Goal: Task Accomplishment & Management: Use online tool/utility

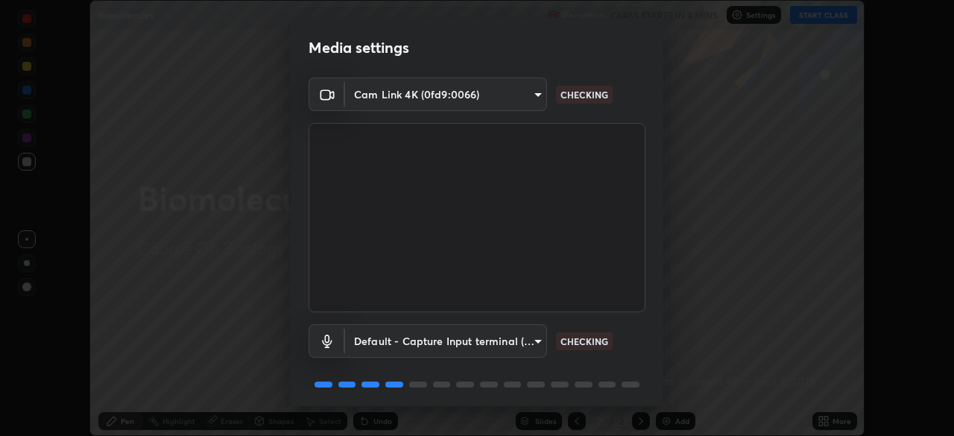
scroll to position [53, 0]
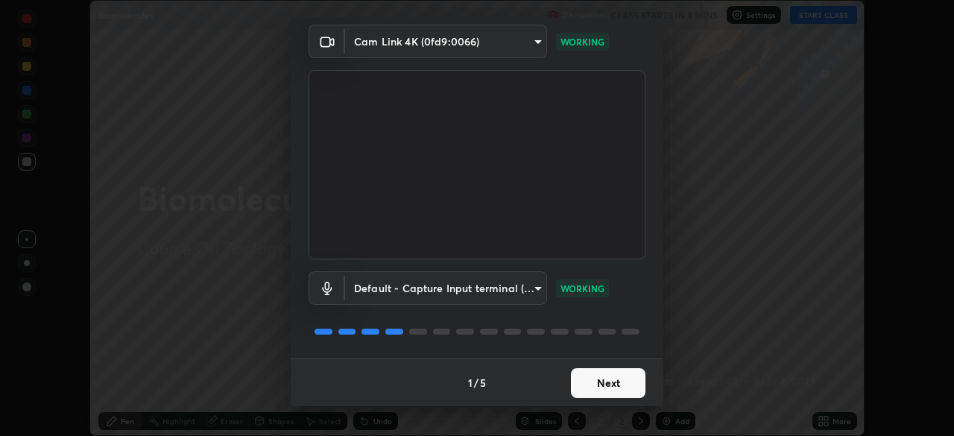
click at [600, 378] on button "Next" at bounding box center [608, 383] width 75 height 30
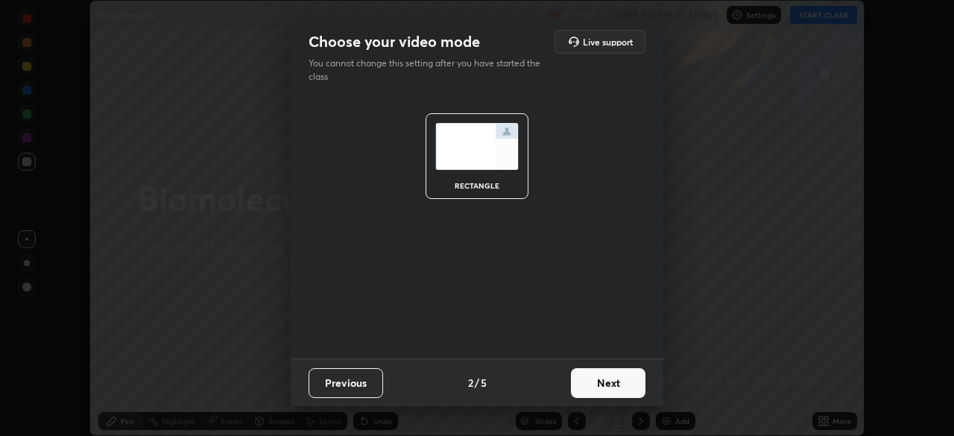
click at [602, 382] on button "Next" at bounding box center [608, 383] width 75 height 30
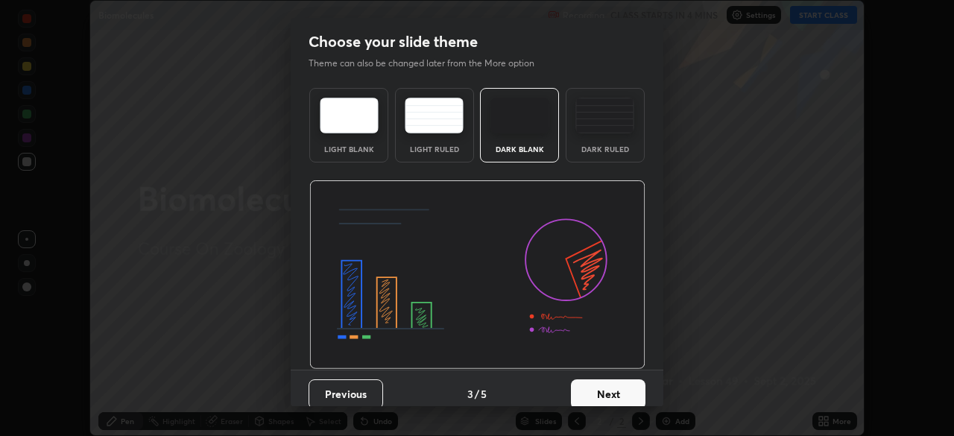
click at [611, 382] on button "Next" at bounding box center [608, 395] width 75 height 30
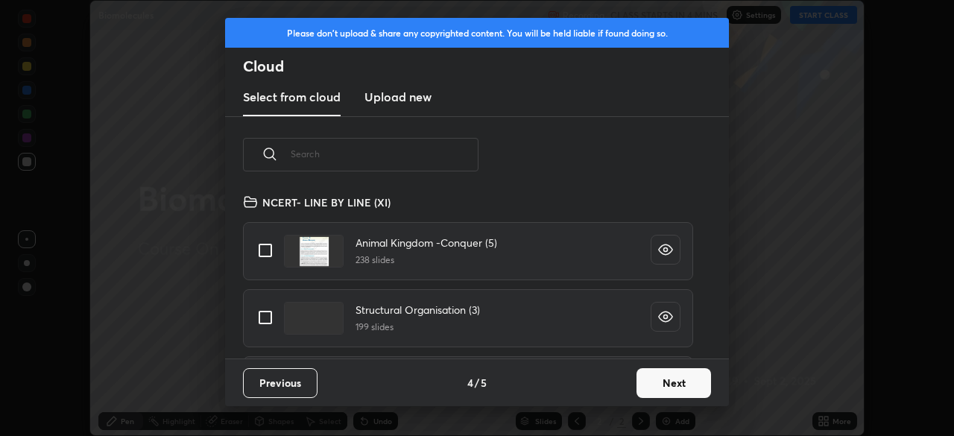
scroll to position [166, 479]
click at [385, 155] on input "text" at bounding box center [385, 153] width 188 height 63
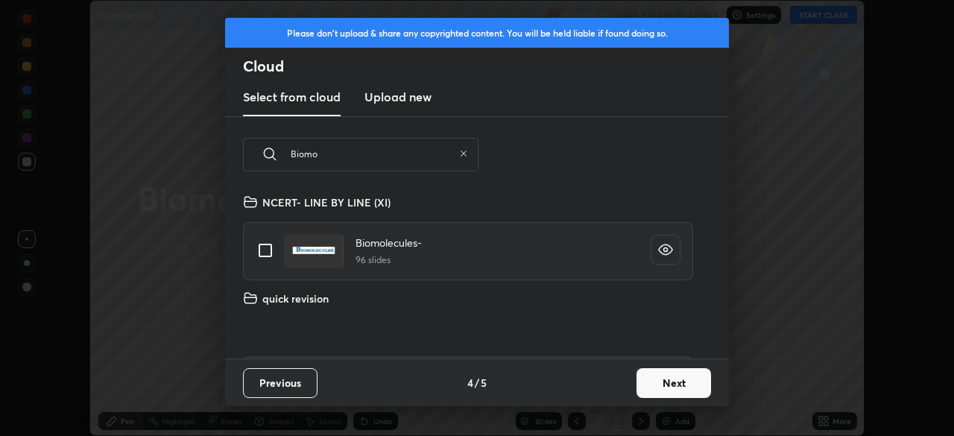
type input "Biomo"
click at [269, 245] on input "grid" at bounding box center [265, 250] width 31 height 31
checkbox input "true"
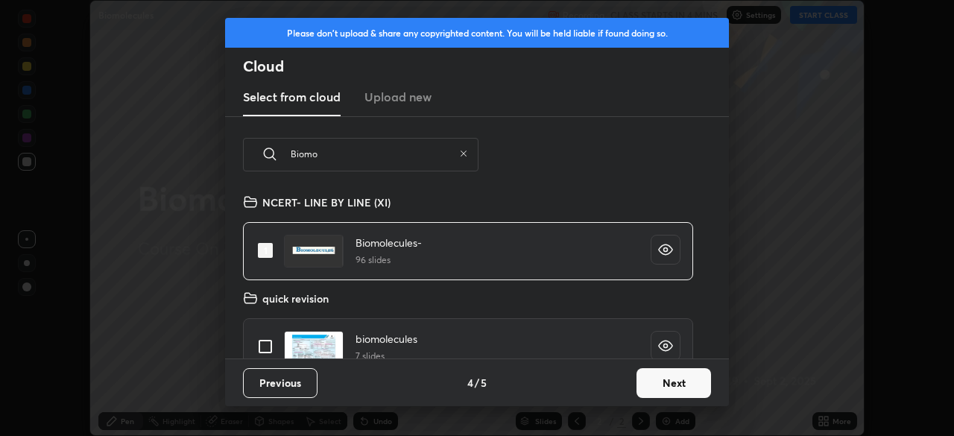
click at [664, 380] on button "Next" at bounding box center [674, 383] width 75 height 30
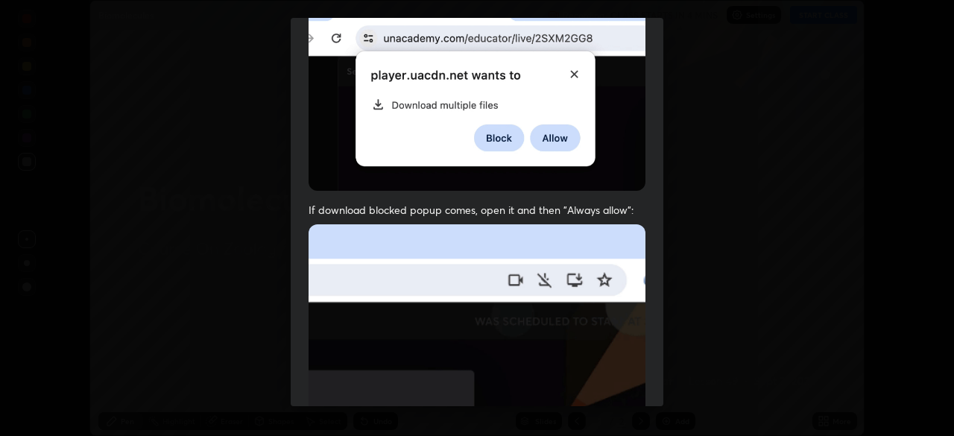
scroll to position [357, 0]
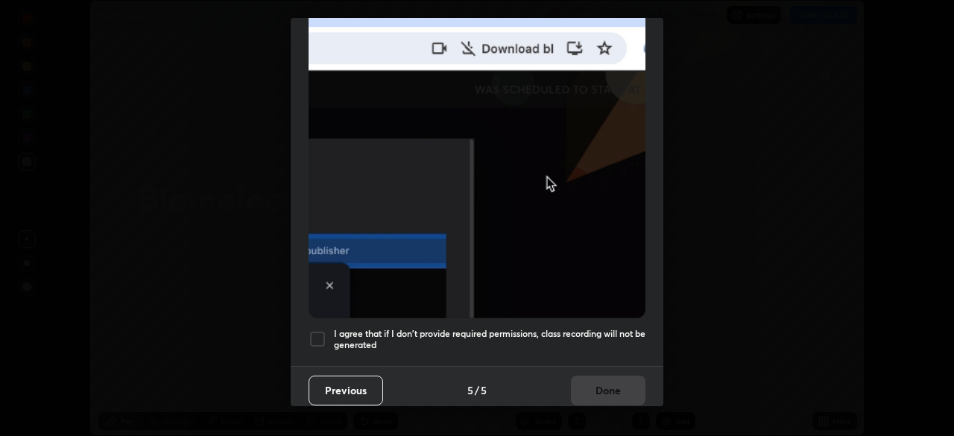
click at [317, 330] on div at bounding box center [318, 339] width 18 height 18
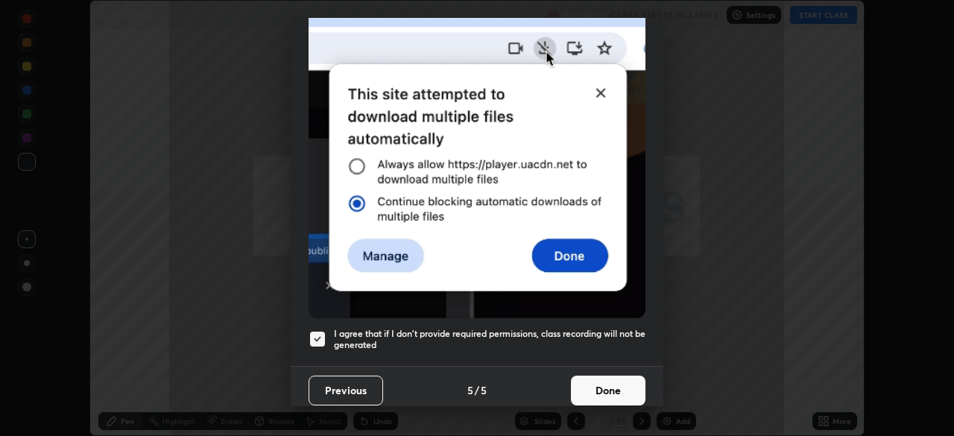
click at [600, 380] on button "Done" at bounding box center [608, 391] width 75 height 30
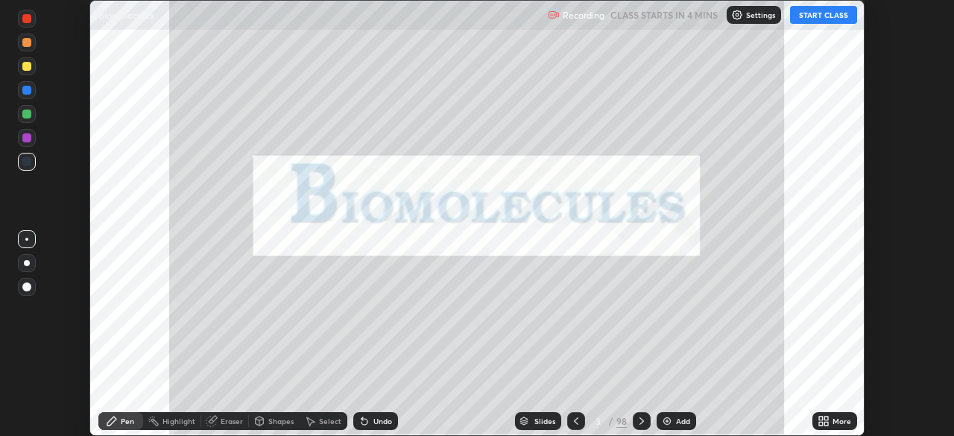
click at [535, 421] on div "Slides" at bounding box center [545, 421] width 21 height 7
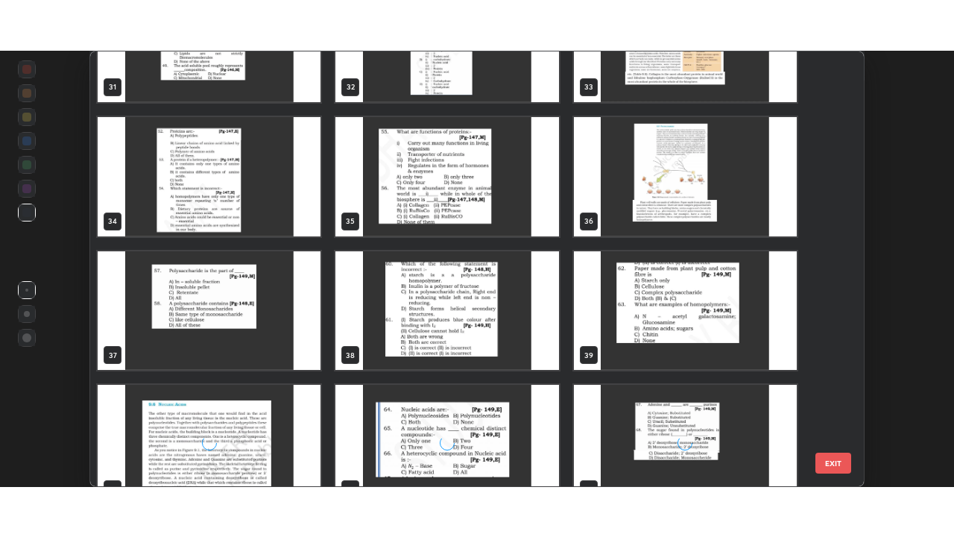
scroll to position [1416, 0]
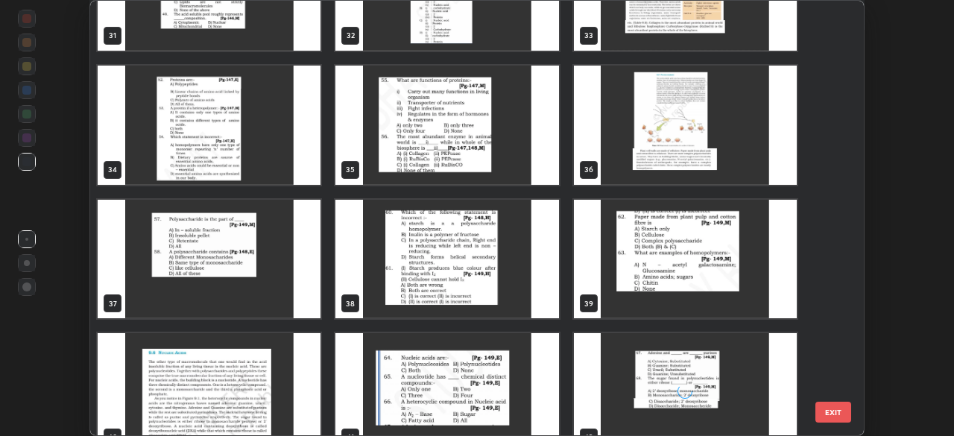
click at [664, 151] on img "grid" at bounding box center [685, 125] width 223 height 119
click at [666, 154] on img "grid" at bounding box center [685, 125] width 223 height 119
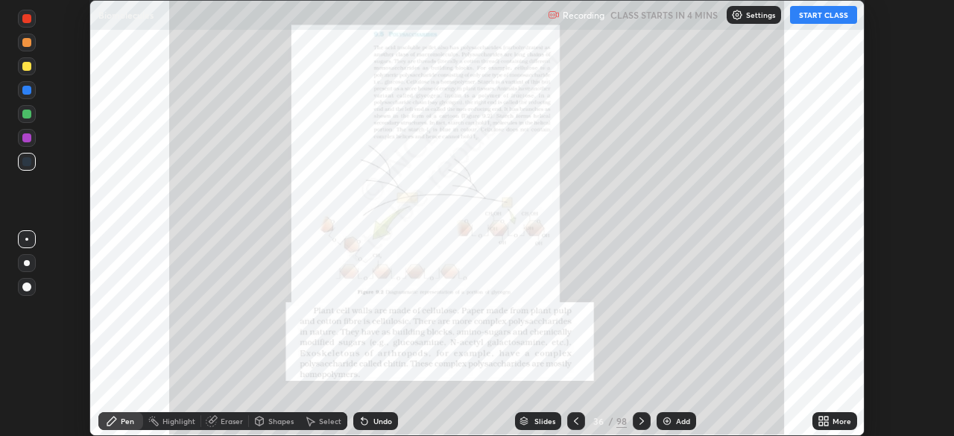
click at [821, 422] on icon at bounding box center [822, 424] width 4 height 4
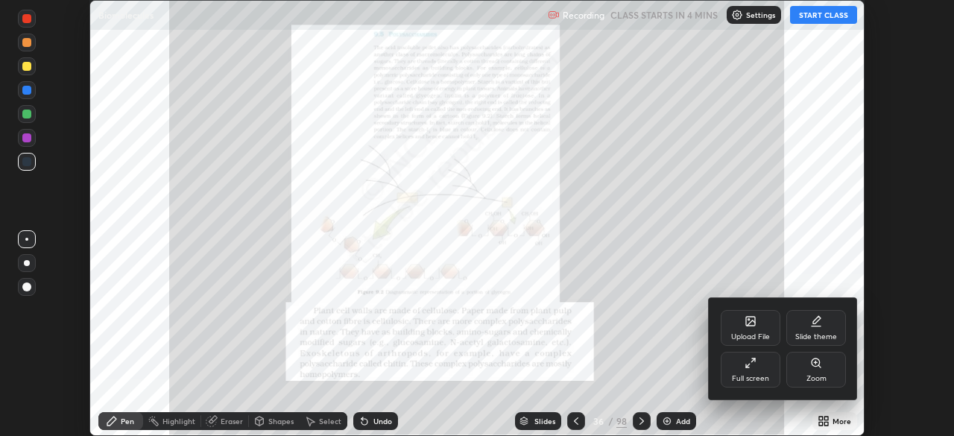
click at [754, 368] on icon at bounding box center [751, 363] width 12 height 12
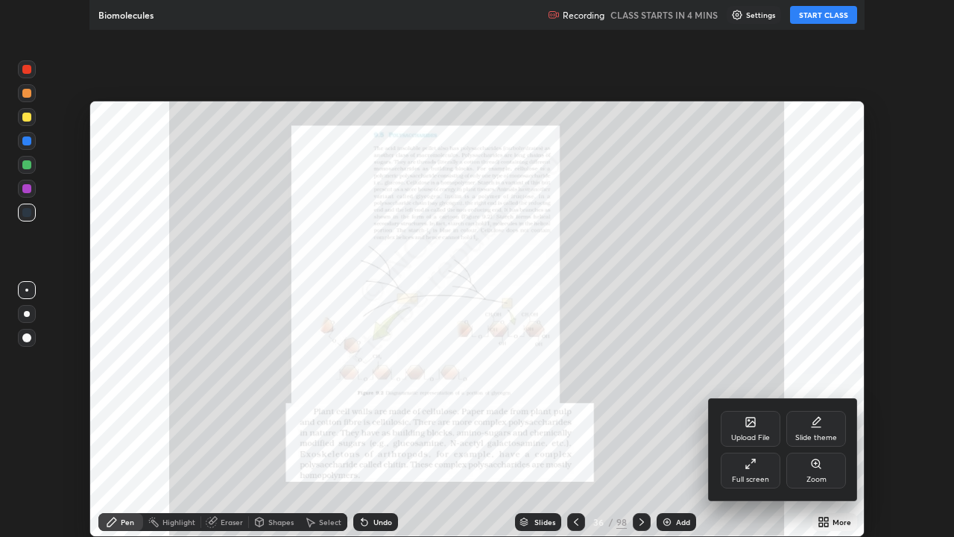
scroll to position [537, 954]
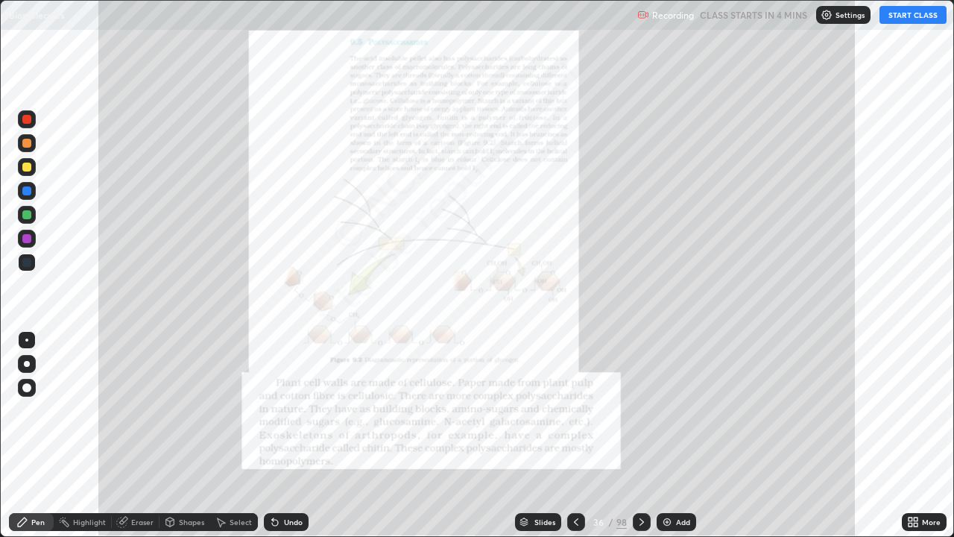
click at [575, 435] on icon at bounding box center [576, 522] width 12 height 12
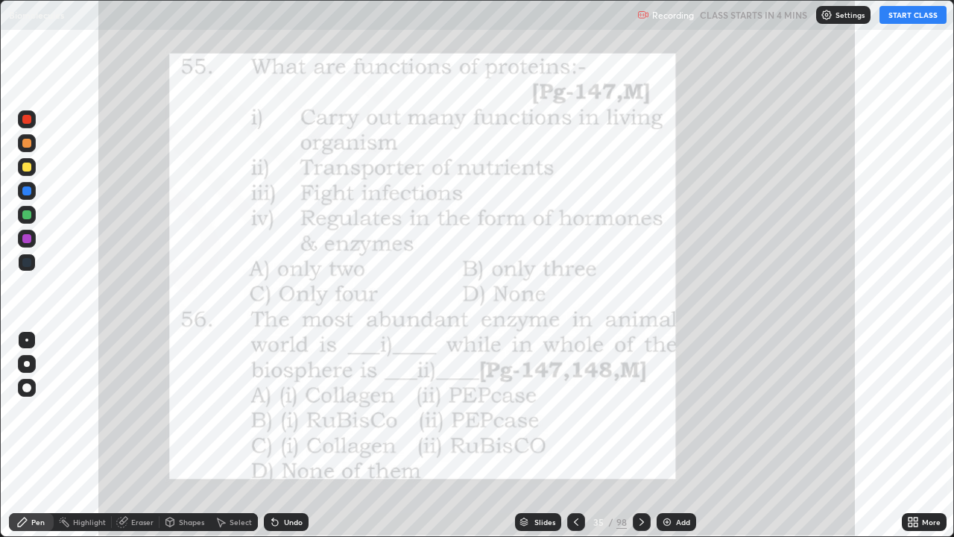
click at [680, 435] on div "Add" at bounding box center [683, 521] width 14 height 7
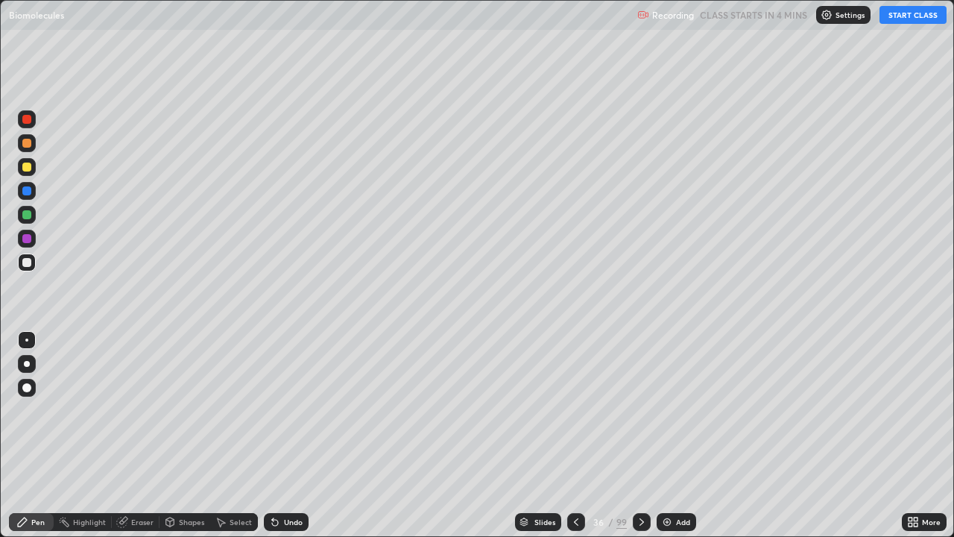
click at [898, 16] on button "START CLASS" at bounding box center [913, 15] width 67 height 18
click at [28, 167] on div at bounding box center [26, 167] width 9 height 9
click at [25, 167] on div at bounding box center [26, 167] width 9 height 9
click at [28, 262] on div at bounding box center [26, 262] width 9 height 9
click at [28, 171] on div at bounding box center [26, 167] width 9 height 9
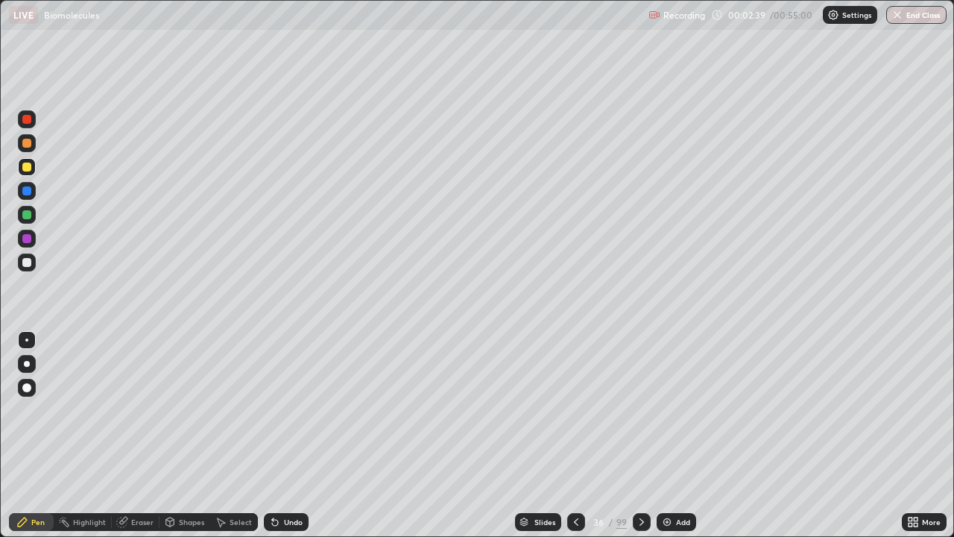
click at [30, 216] on div at bounding box center [26, 214] width 9 height 9
click at [32, 269] on div at bounding box center [27, 263] width 18 height 18
click at [28, 144] on div at bounding box center [26, 143] width 9 height 9
click at [29, 265] on div at bounding box center [26, 262] width 9 height 9
click at [29, 169] on div at bounding box center [26, 167] width 9 height 9
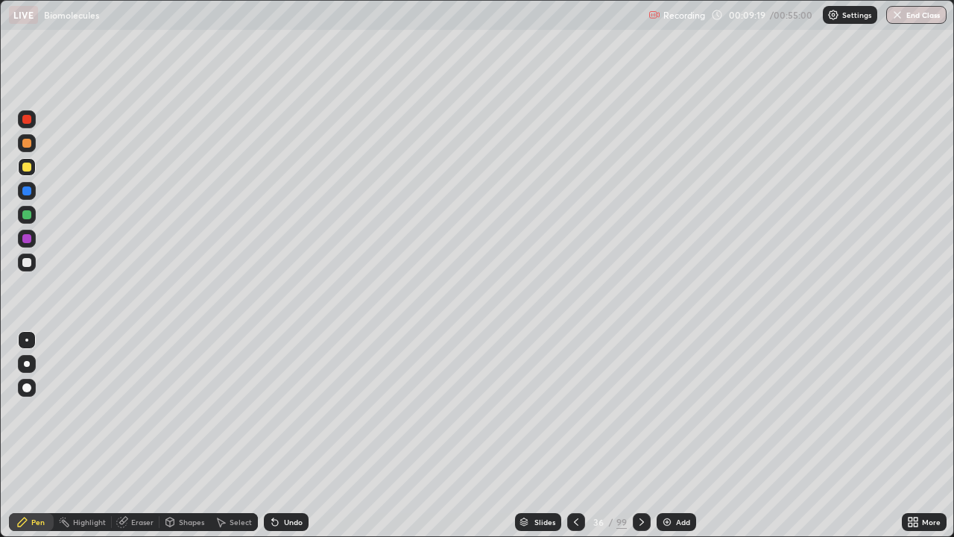
click at [674, 435] on div "Add" at bounding box center [677, 522] width 40 height 18
click at [573, 435] on icon at bounding box center [573, 522] width 12 height 12
click at [645, 435] on icon at bounding box center [644, 522] width 12 height 12
click at [28, 167] on div at bounding box center [26, 167] width 9 height 9
click at [28, 262] on div at bounding box center [26, 262] width 9 height 9
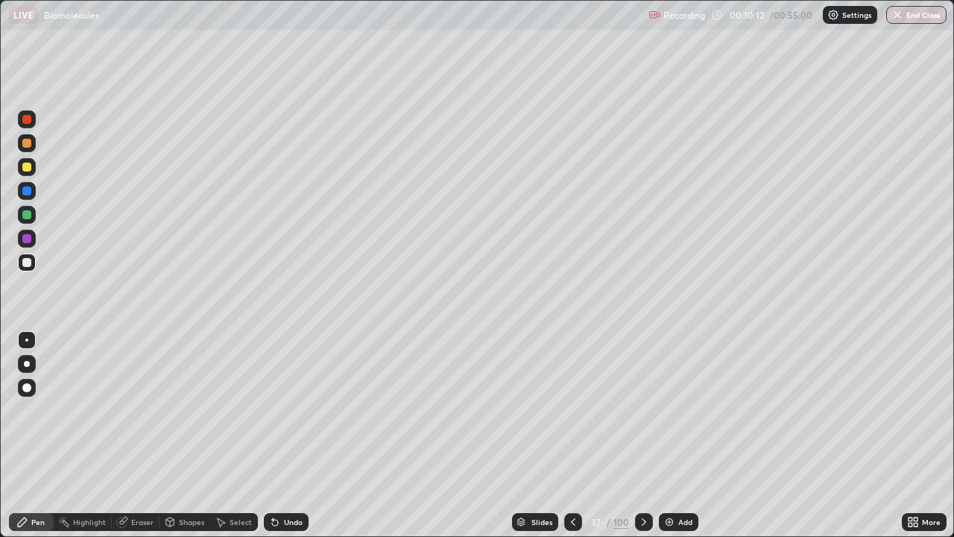
click at [27, 164] on div at bounding box center [26, 167] width 9 height 9
click at [31, 221] on div at bounding box center [27, 215] width 18 height 18
click at [284, 435] on div "Undo" at bounding box center [293, 521] width 19 height 7
click at [33, 262] on div at bounding box center [27, 263] width 18 height 18
click at [27, 145] on div at bounding box center [26, 143] width 9 height 9
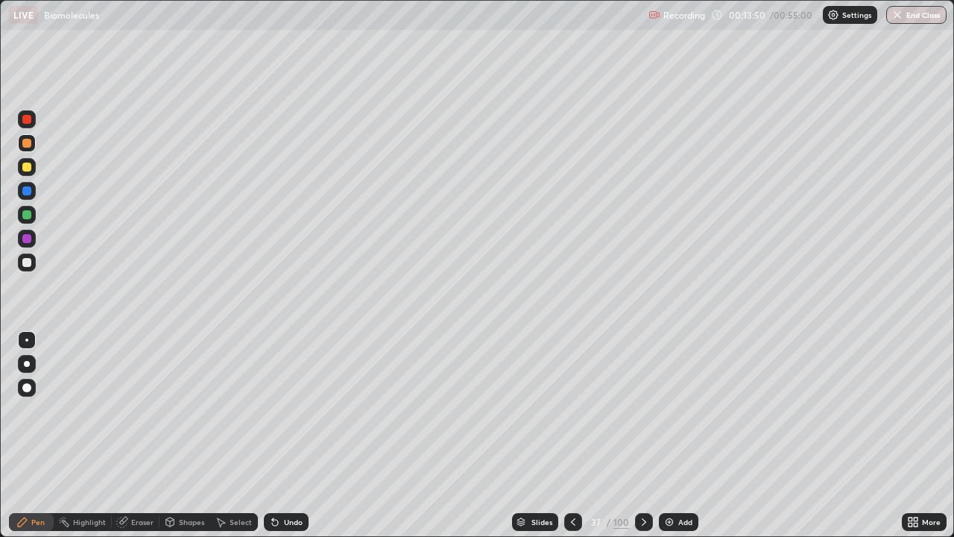
click at [641, 435] on icon at bounding box center [644, 522] width 12 height 12
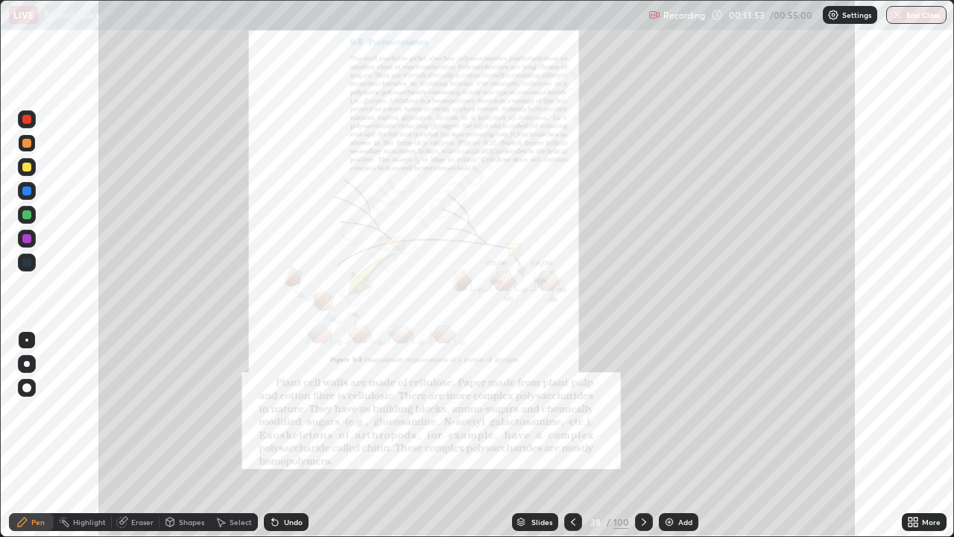
click at [921, 435] on div "More" at bounding box center [924, 522] width 45 height 18
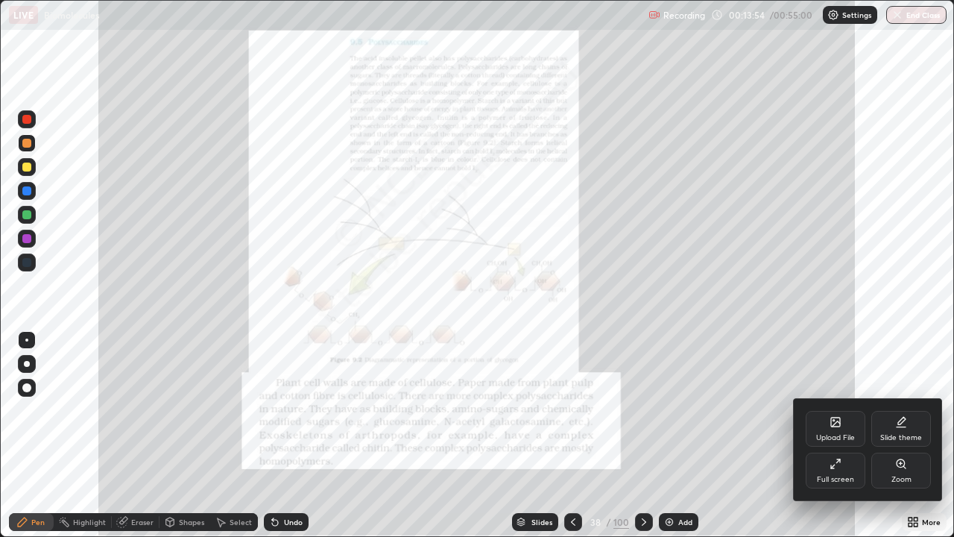
click at [902, 435] on div "Zoom" at bounding box center [902, 471] width 60 height 36
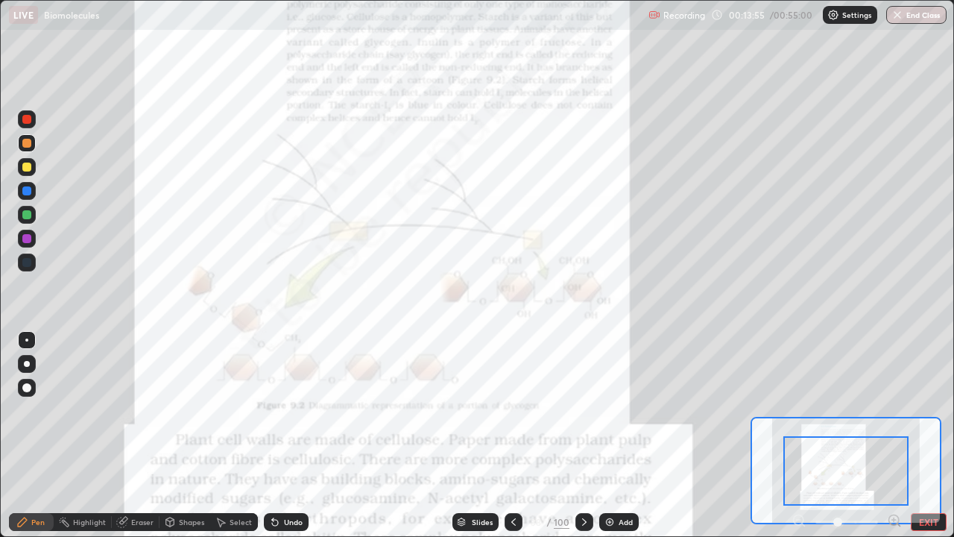
click at [894, 435] on icon at bounding box center [894, 520] width 0 height 4
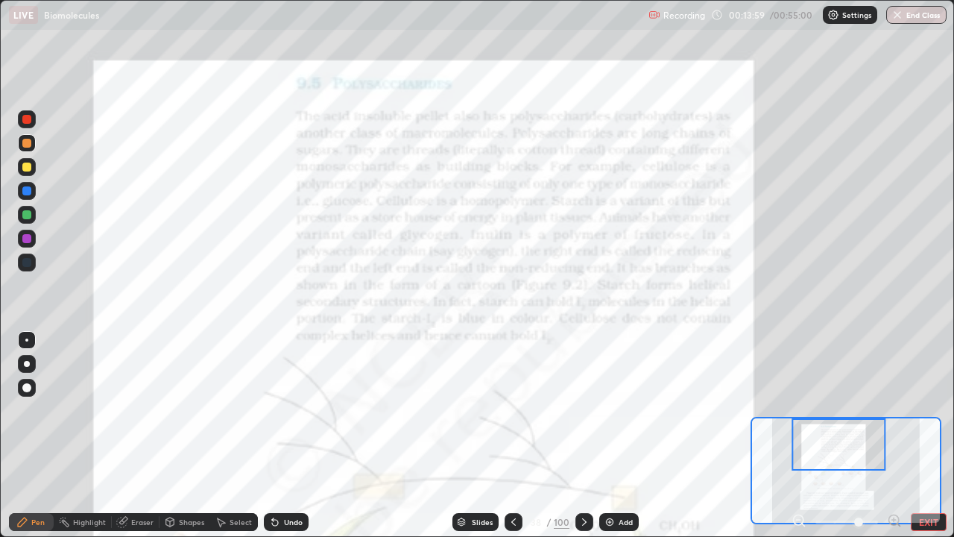
click at [89, 435] on div "Highlight" at bounding box center [89, 521] width 33 height 7
click at [30, 121] on div at bounding box center [26, 119] width 9 height 9
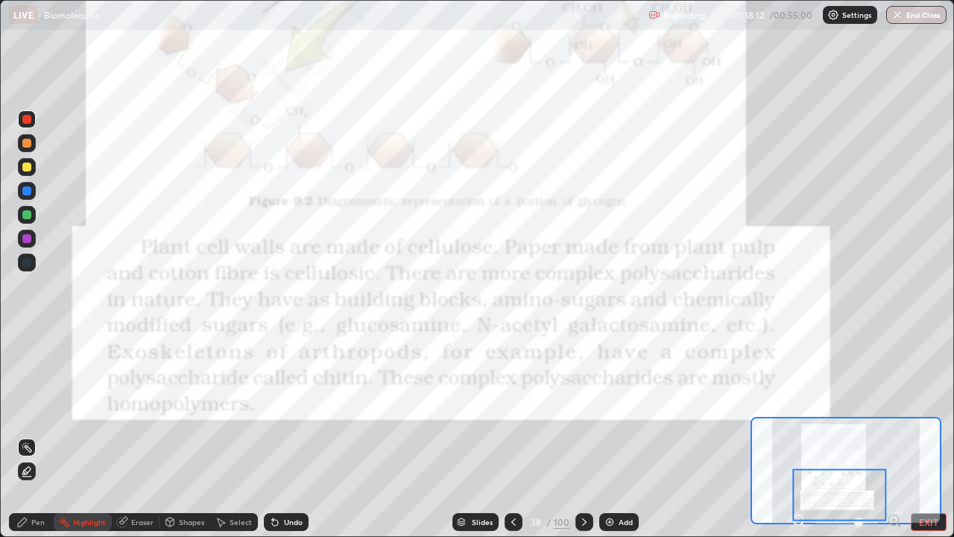
click at [583, 435] on icon at bounding box center [584, 521] width 4 height 7
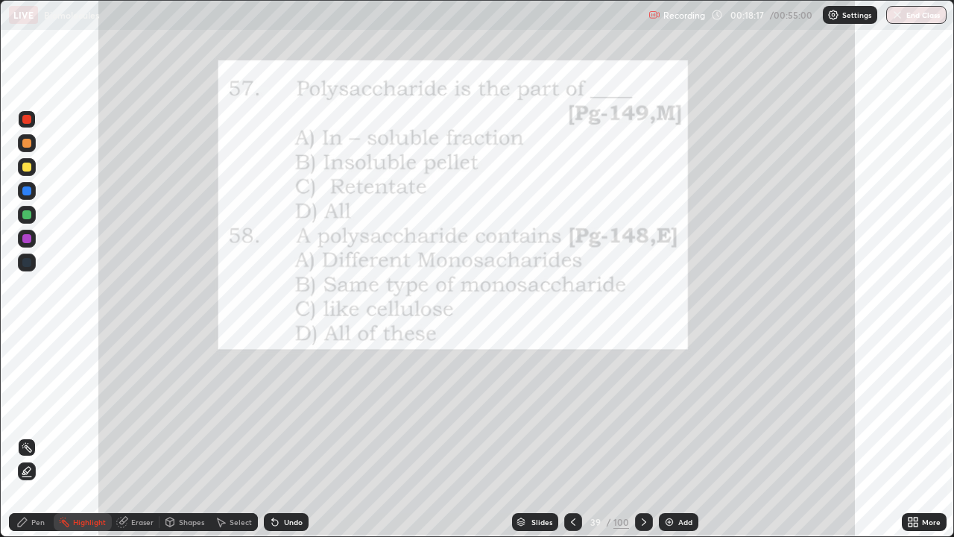
click at [37, 435] on div "Pen" at bounding box center [31, 522] width 45 height 18
click at [31, 121] on div at bounding box center [26, 119] width 9 height 9
click at [643, 435] on icon at bounding box center [644, 522] width 12 height 12
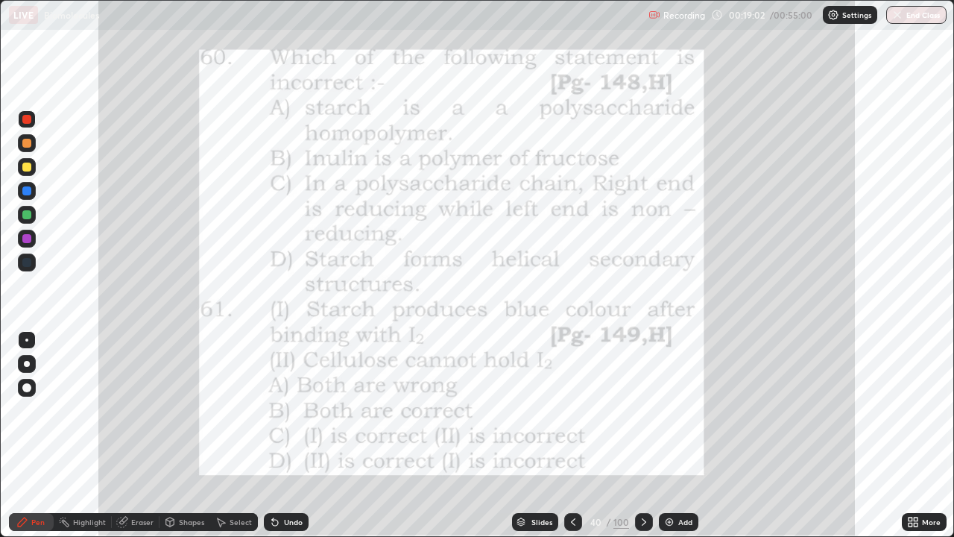
click at [28, 145] on div at bounding box center [26, 143] width 9 height 9
click at [30, 214] on div at bounding box center [26, 214] width 9 height 9
click at [34, 238] on div at bounding box center [27, 239] width 18 height 18
click at [642, 435] on icon at bounding box center [644, 522] width 12 height 12
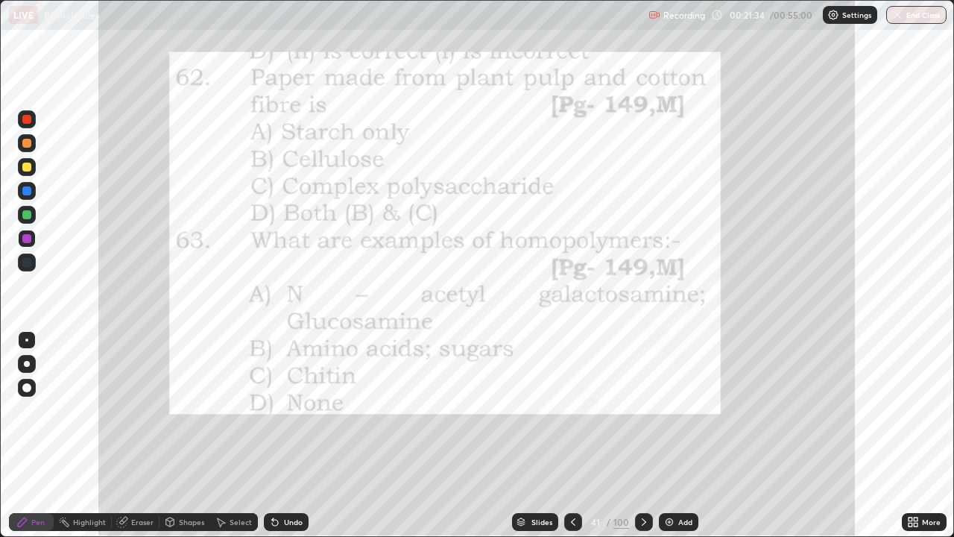
click at [644, 435] on icon at bounding box center [644, 522] width 12 height 12
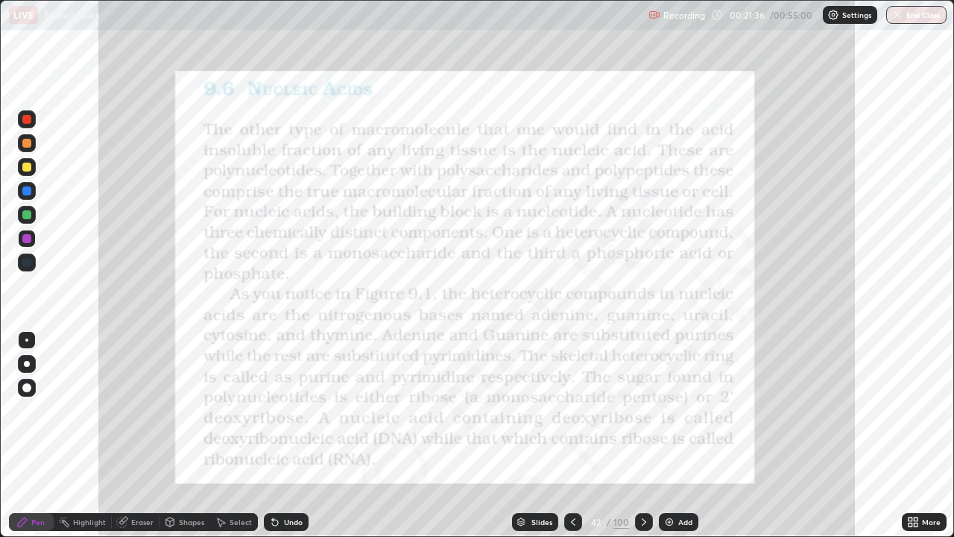
click at [572, 435] on icon at bounding box center [573, 522] width 12 height 12
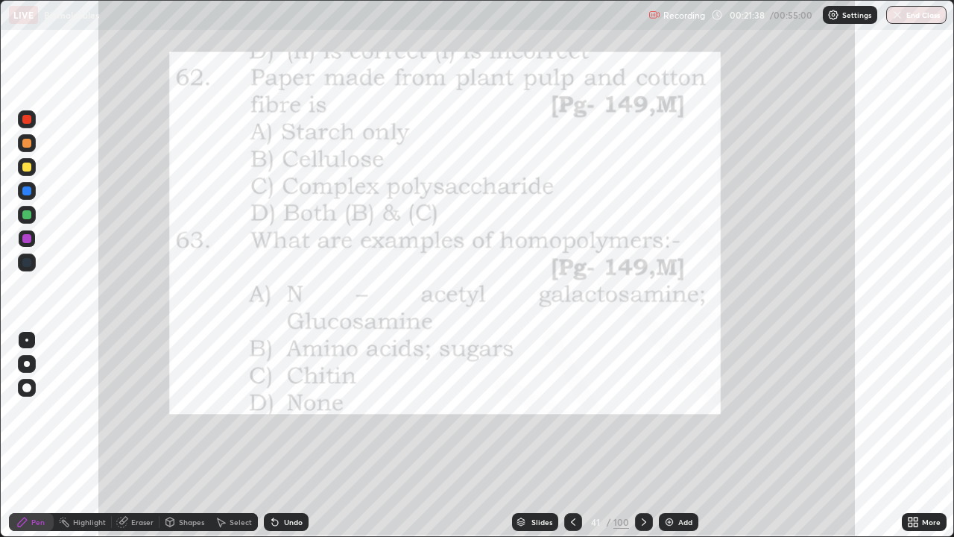
click at [544, 435] on div "Slides" at bounding box center [542, 521] width 21 height 7
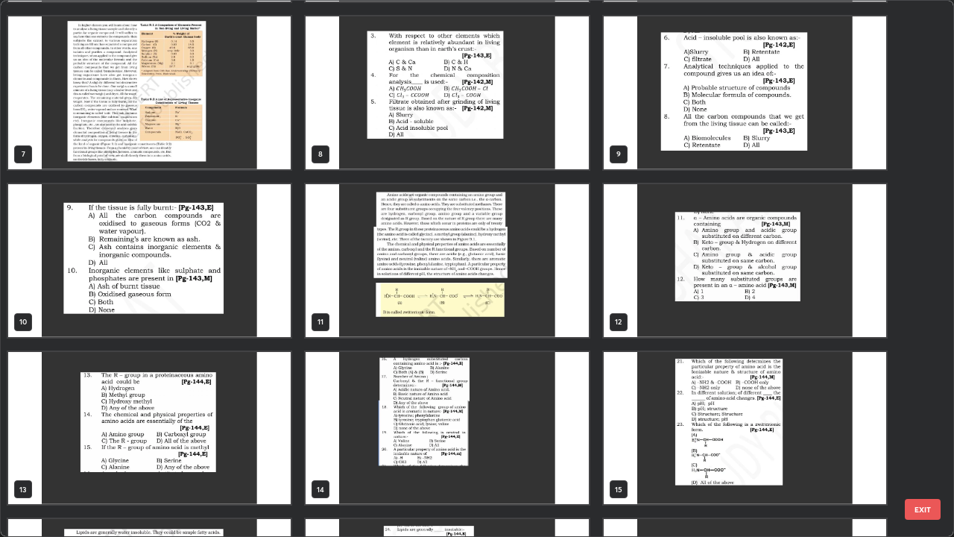
scroll to position [320, 0]
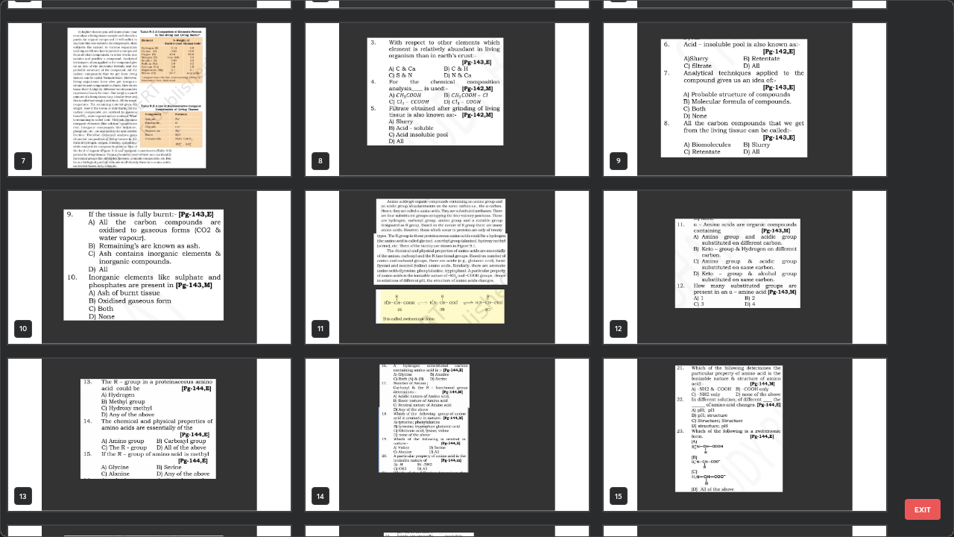
click at [468, 257] on img "grid" at bounding box center [447, 267] width 283 height 153
click at [468, 256] on img "grid" at bounding box center [447, 267] width 283 height 153
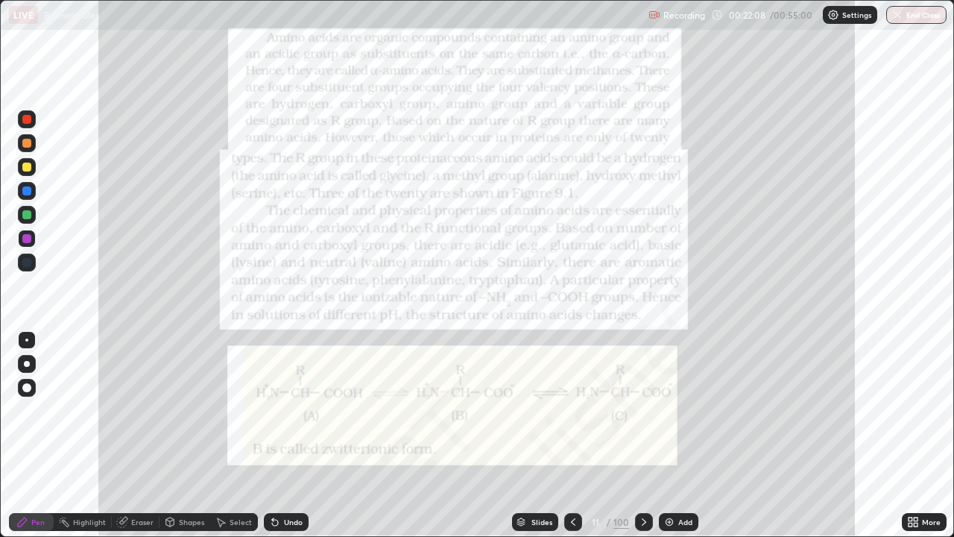
click at [567, 435] on icon at bounding box center [573, 522] width 12 height 12
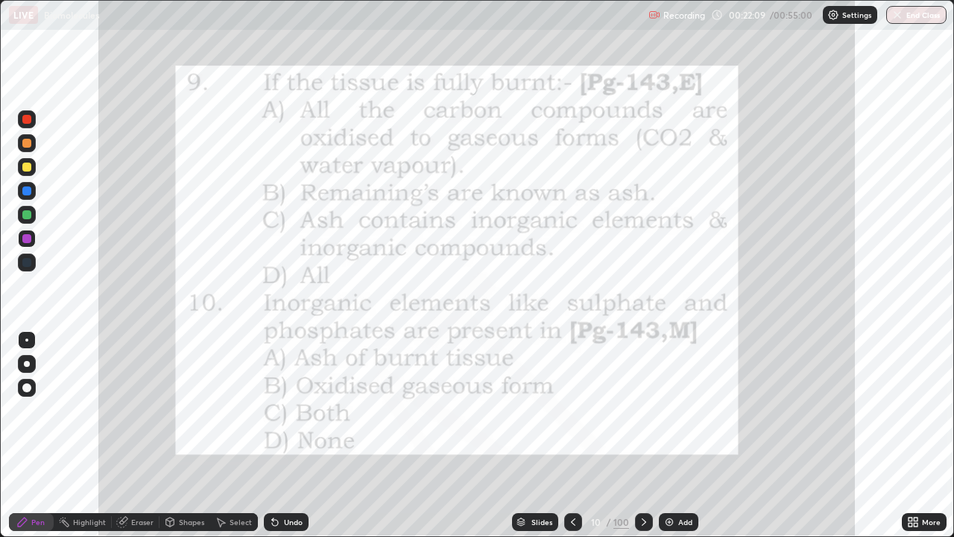
click at [679, 435] on div "Add" at bounding box center [686, 521] width 14 height 7
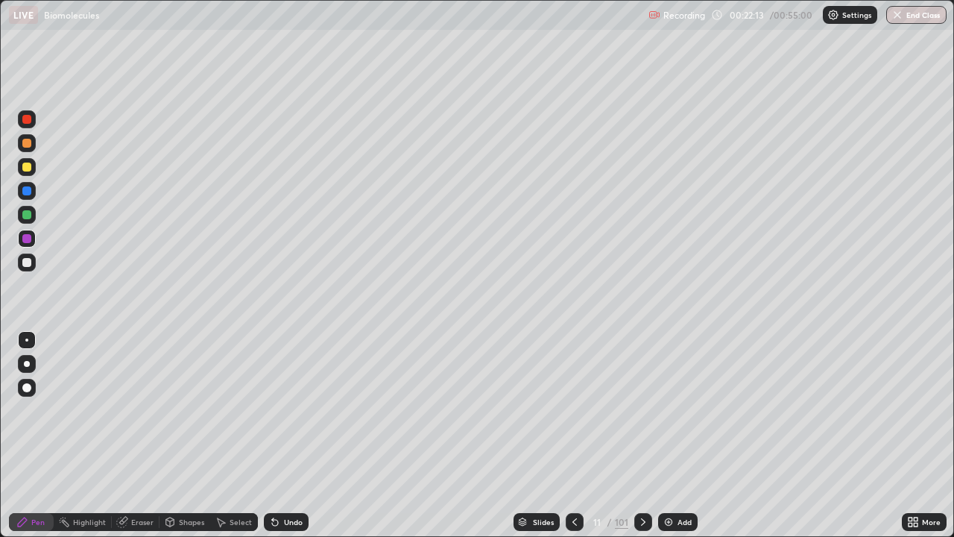
click at [286, 435] on div "Undo" at bounding box center [293, 521] width 19 height 7
click at [32, 263] on div at bounding box center [27, 263] width 18 height 18
click at [34, 217] on div at bounding box center [27, 215] width 18 height 18
click at [27, 263] on div at bounding box center [26, 262] width 9 height 9
click at [27, 168] on div at bounding box center [26, 167] width 9 height 9
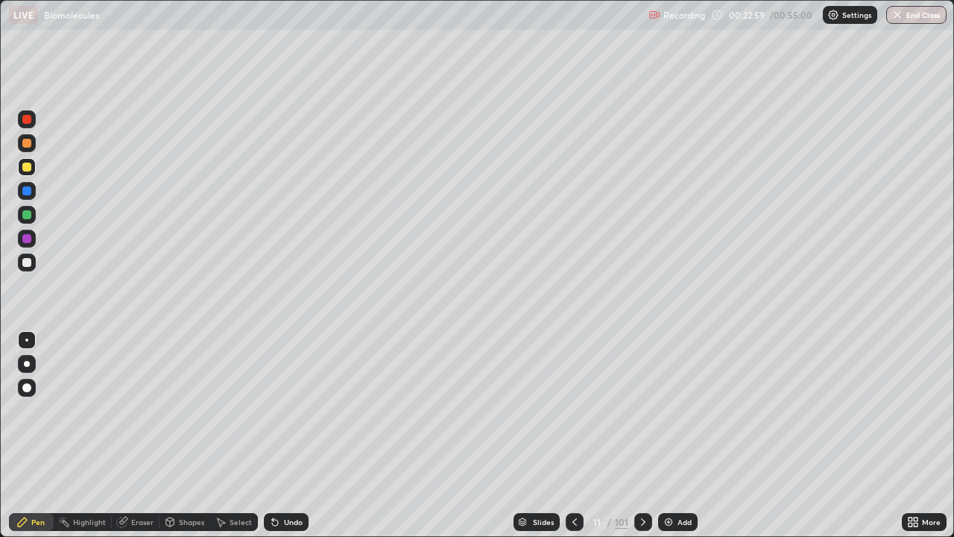
click at [133, 435] on div "Eraser" at bounding box center [142, 521] width 22 height 7
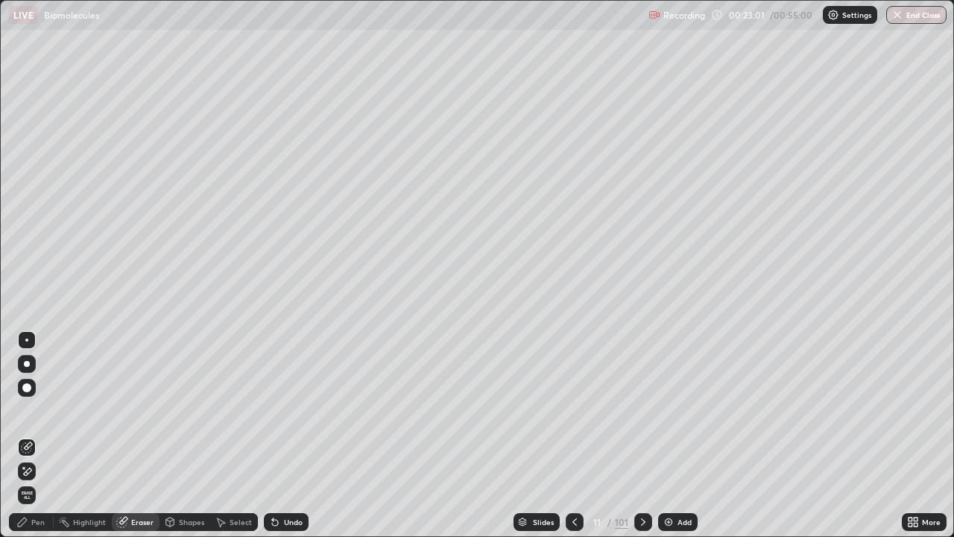
click at [28, 435] on icon at bounding box center [22, 522] width 12 height 12
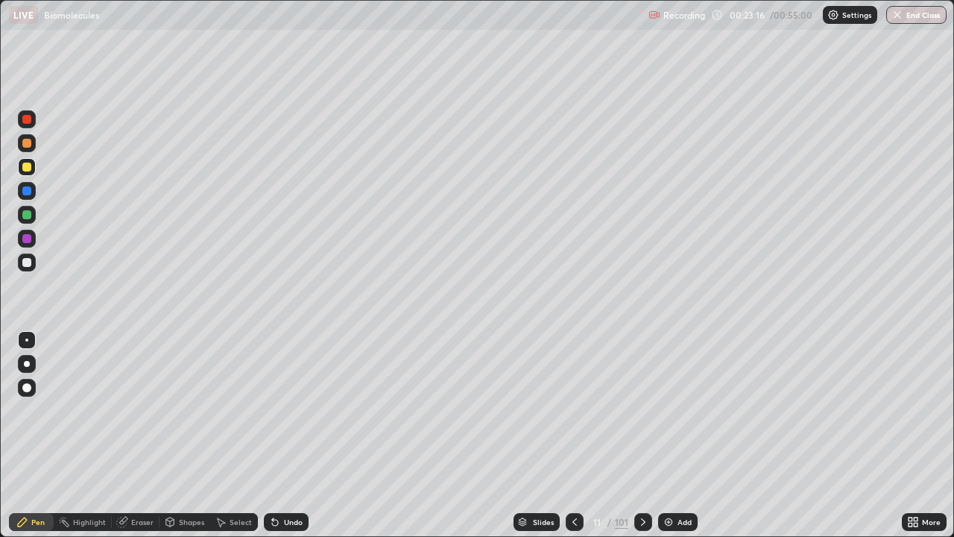
click at [139, 435] on div "Eraser" at bounding box center [142, 521] width 22 height 7
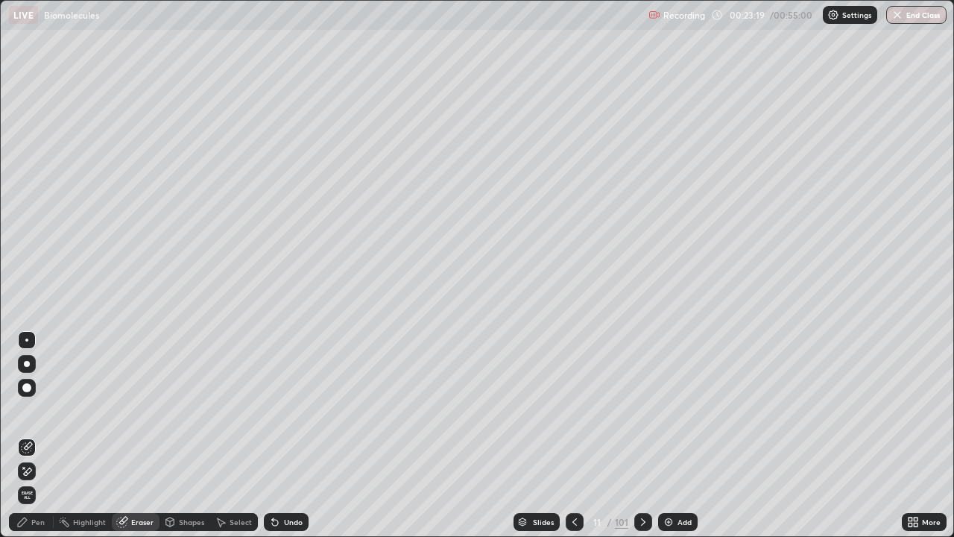
click at [37, 435] on div "Pen" at bounding box center [37, 521] width 13 height 7
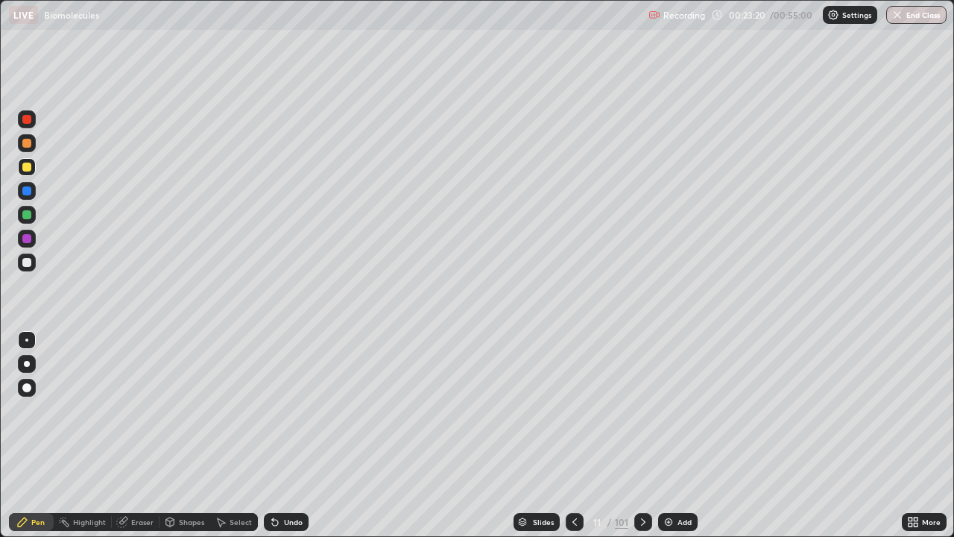
click at [32, 240] on div at bounding box center [27, 239] width 18 height 18
click at [142, 435] on div "Eraser" at bounding box center [142, 521] width 22 height 7
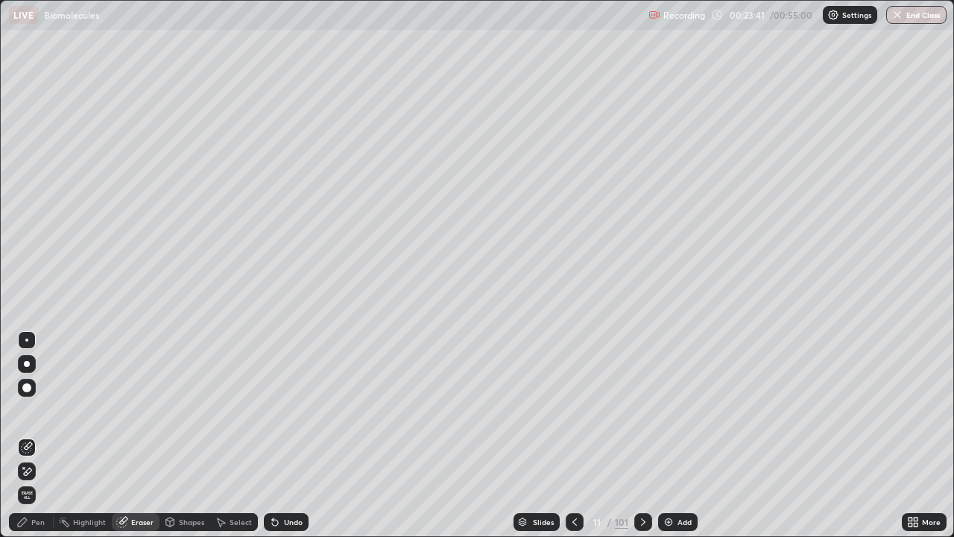
click at [40, 435] on div "Pen" at bounding box center [37, 521] width 13 height 7
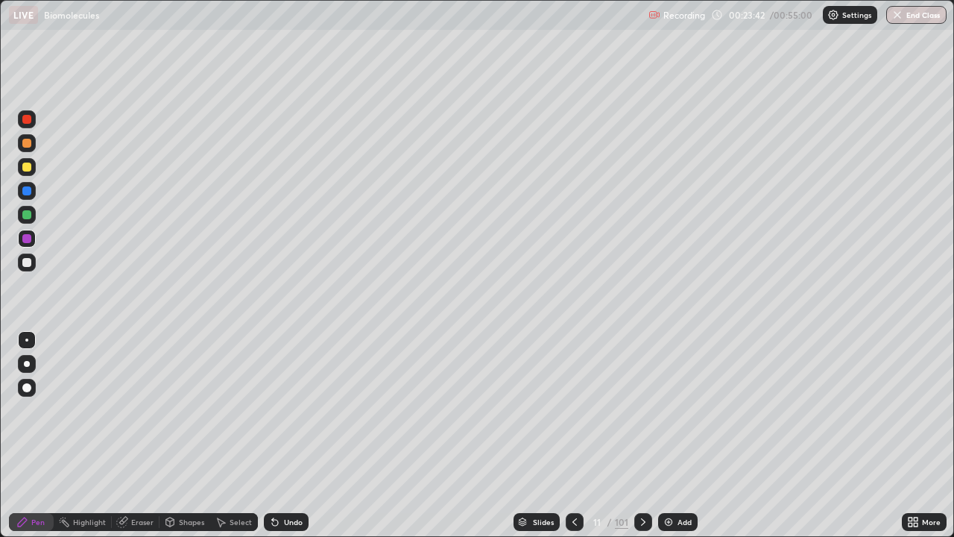
click at [29, 217] on div at bounding box center [26, 214] width 9 height 9
click at [288, 435] on div "Undo" at bounding box center [293, 521] width 19 height 7
click at [30, 145] on div at bounding box center [26, 143] width 9 height 9
click at [34, 267] on div at bounding box center [27, 263] width 18 height 18
click at [33, 172] on div at bounding box center [27, 167] width 18 height 18
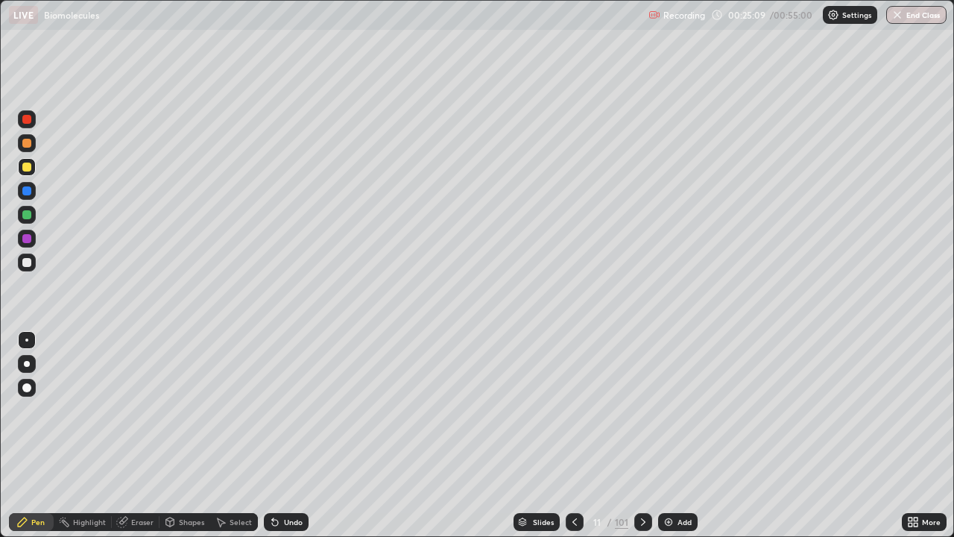
click at [28, 269] on div at bounding box center [27, 263] width 18 height 18
click at [29, 167] on div at bounding box center [26, 167] width 9 height 9
click at [145, 435] on div "Eraser" at bounding box center [142, 521] width 22 height 7
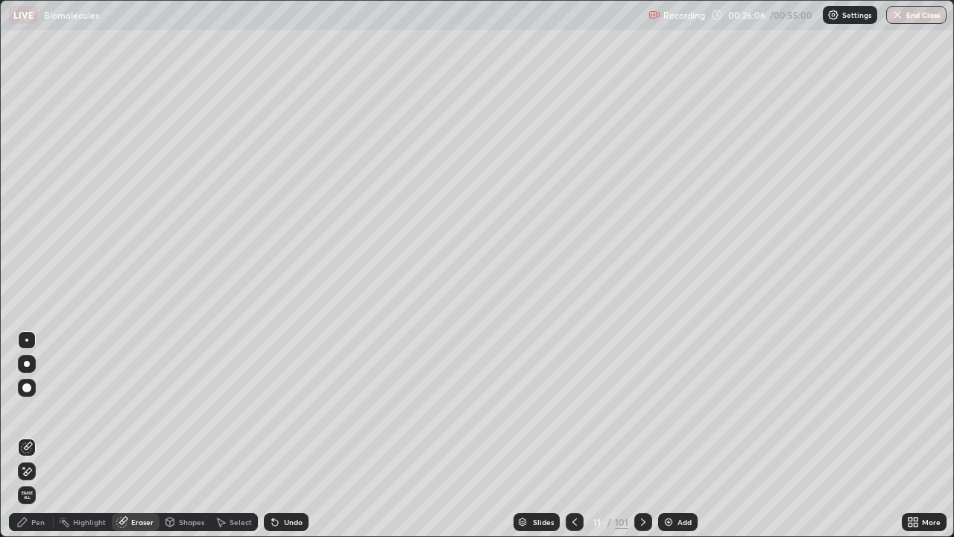
click at [42, 435] on div "Pen" at bounding box center [31, 522] width 45 height 18
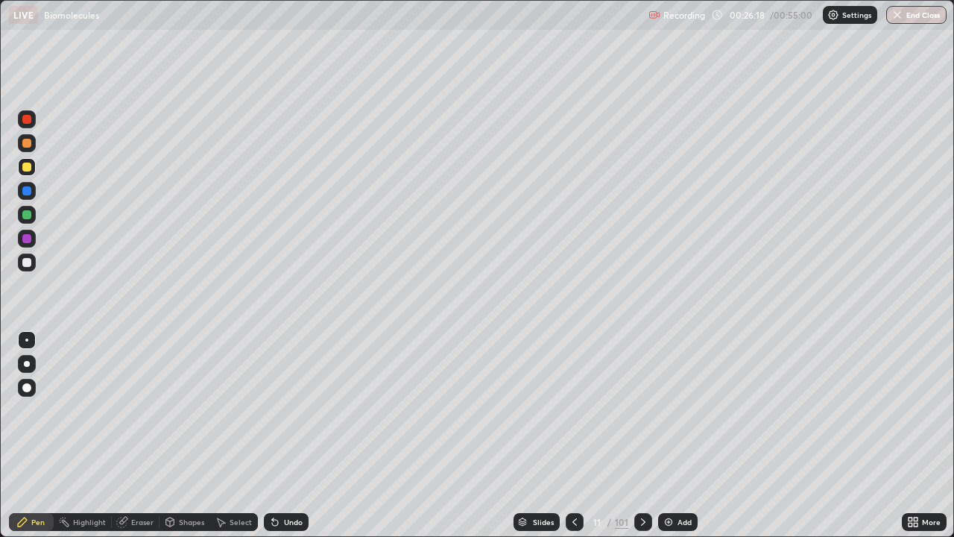
click at [28, 166] on div at bounding box center [26, 167] width 9 height 9
click at [26, 261] on div at bounding box center [26, 262] width 9 height 9
click at [31, 169] on div at bounding box center [26, 167] width 9 height 9
click at [25, 263] on div at bounding box center [26, 262] width 9 height 9
click at [27, 218] on div at bounding box center [26, 214] width 9 height 9
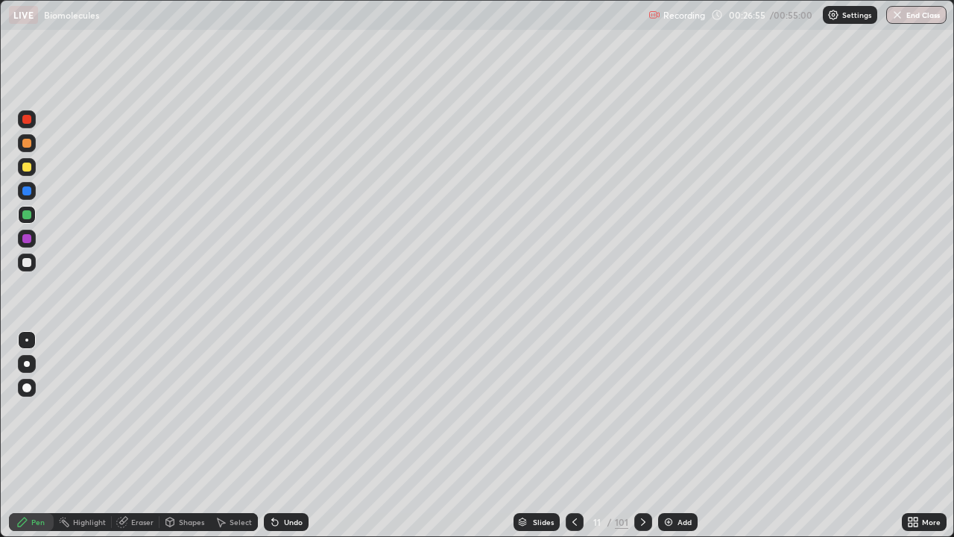
click at [26, 266] on div at bounding box center [26, 262] width 9 height 9
click at [30, 142] on div at bounding box center [26, 143] width 9 height 9
click at [175, 435] on div "Shapes" at bounding box center [185, 522] width 51 height 30
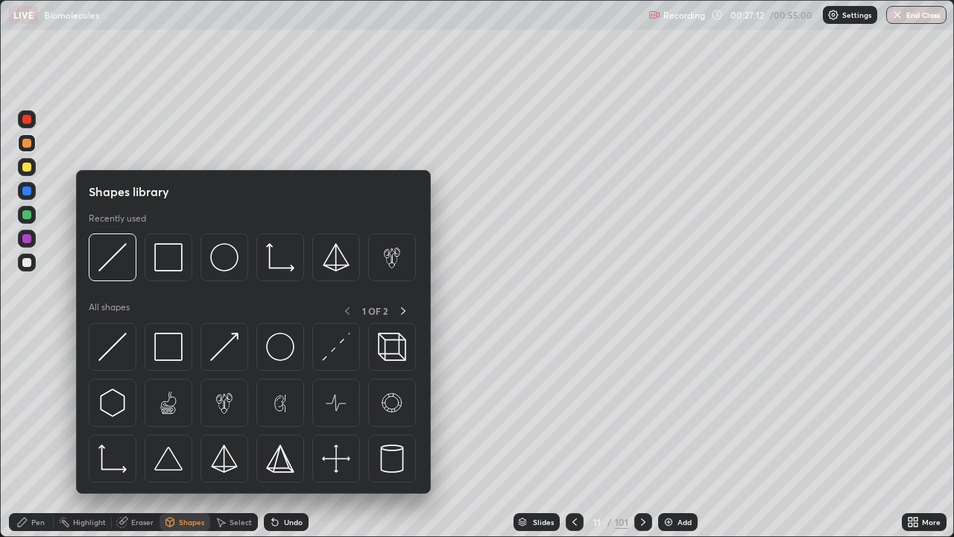
click at [186, 435] on div "Shapes" at bounding box center [185, 522] width 51 height 18
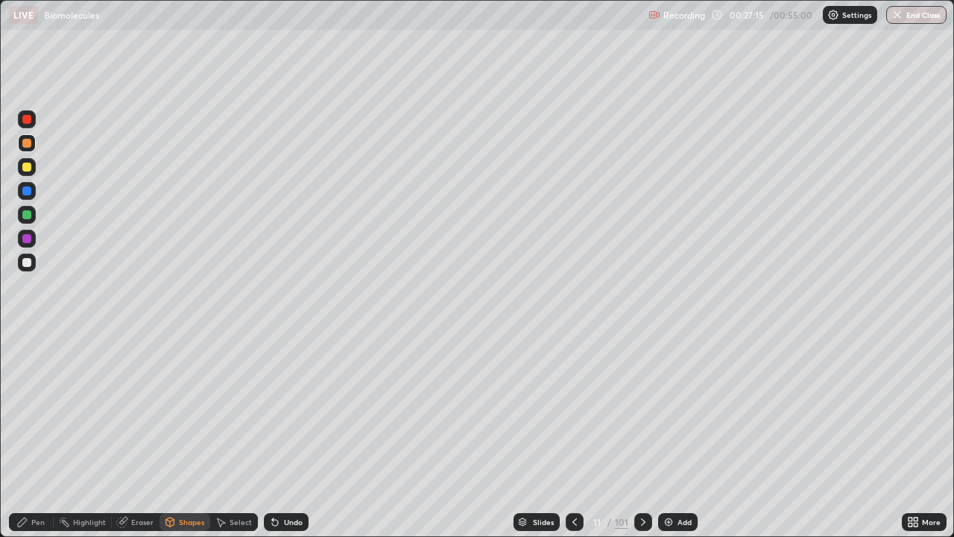
click at [287, 435] on div "Undo" at bounding box center [293, 521] width 19 height 7
click at [289, 435] on div "Undo" at bounding box center [293, 521] width 19 height 7
click at [290, 435] on div "Undo" at bounding box center [286, 522] width 45 height 18
click at [289, 435] on div "Undo" at bounding box center [286, 522] width 45 height 18
click at [290, 435] on div "Undo" at bounding box center [286, 522] width 45 height 18
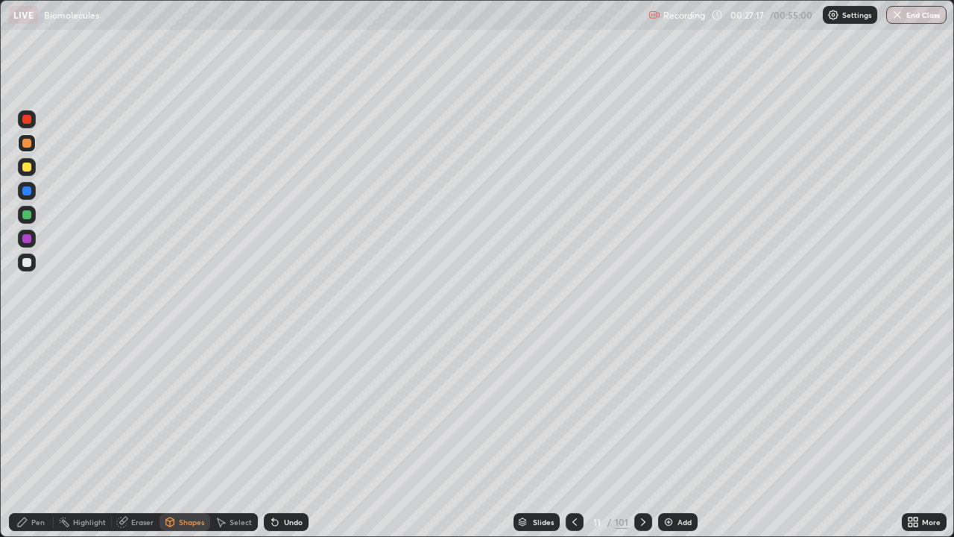
click at [289, 435] on div "Undo" at bounding box center [286, 522] width 45 height 18
click at [34, 435] on div "Pen" at bounding box center [37, 521] width 13 height 7
click at [190, 435] on div "Shapes" at bounding box center [185, 522] width 51 height 18
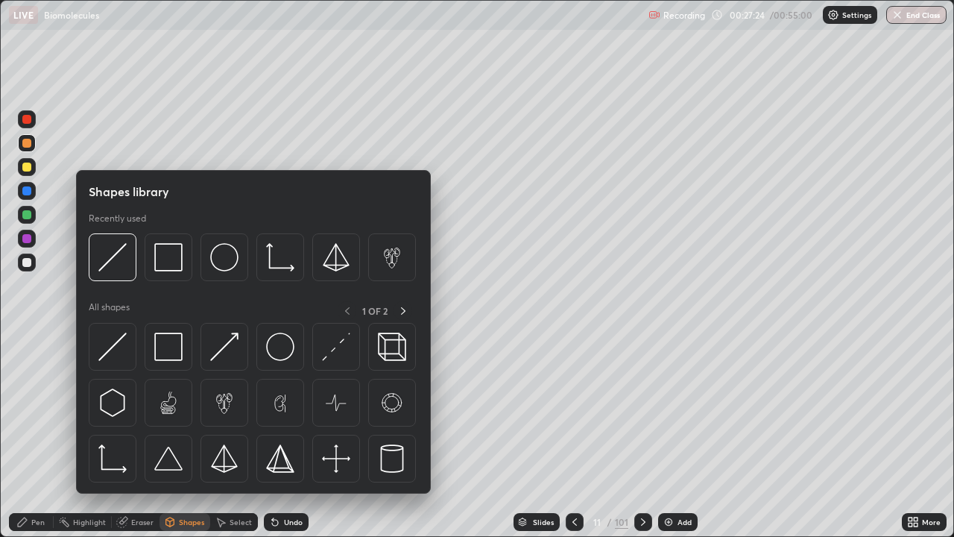
click at [194, 435] on div "Shapes" at bounding box center [185, 522] width 51 height 18
click at [189, 435] on div "Shapes library Recently used All shapes 1 OF 2" at bounding box center [253, 332] width 355 height 324
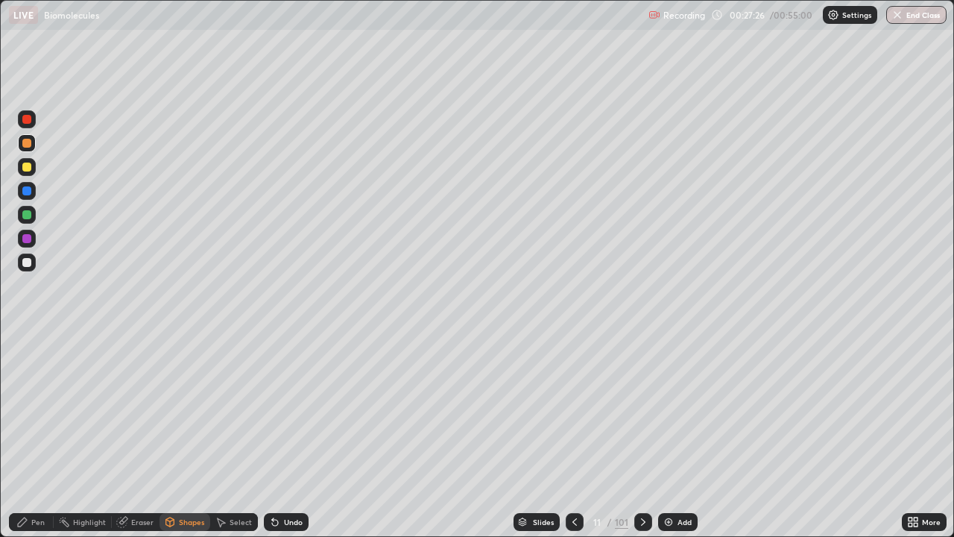
click at [32, 435] on div "Pen" at bounding box center [37, 521] width 13 height 7
click at [189, 435] on div "Shapes" at bounding box center [185, 522] width 51 height 30
click at [34, 435] on div "Pen" at bounding box center [31, 522] width 45 height 18
click at [192, 435] on div "Shapes" at bounding box center [185, 522] width 51 height 30
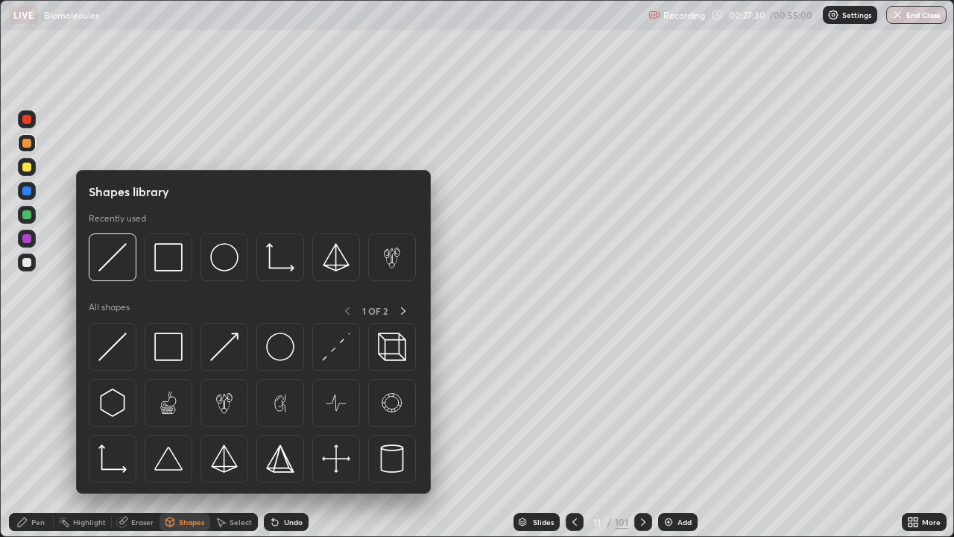
click at [204, 435] on div "Shapes" at bounding box center [185, 522] width 51 height 30
click at [45, 435] on div "Pen" at bounding box center [31, 522] width 45 height 18
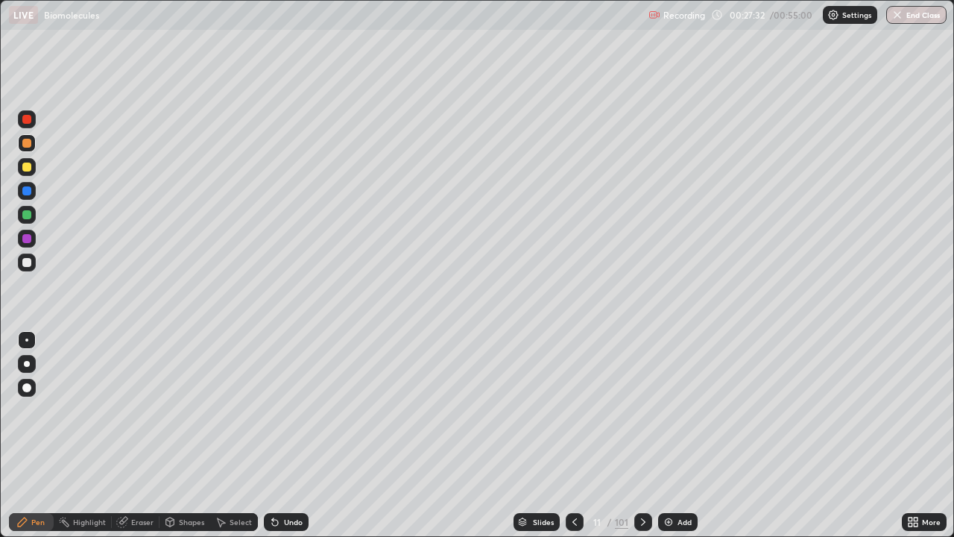
click at [191, 435] on div "Shapes" at bounding box center [185, 522] width 51 height 30
click at [28, 262] on div at bounding box center [26, 262] width 9 height 9
click at [42, 435] on div "Pen" at bounding box center [37, 521] width 13 height 7
click at [30, 145] on div at bounding box center [26, 143] width 9 height 9
click at [25, 171] on div at bounding box center [26, 167] width 9 height 9
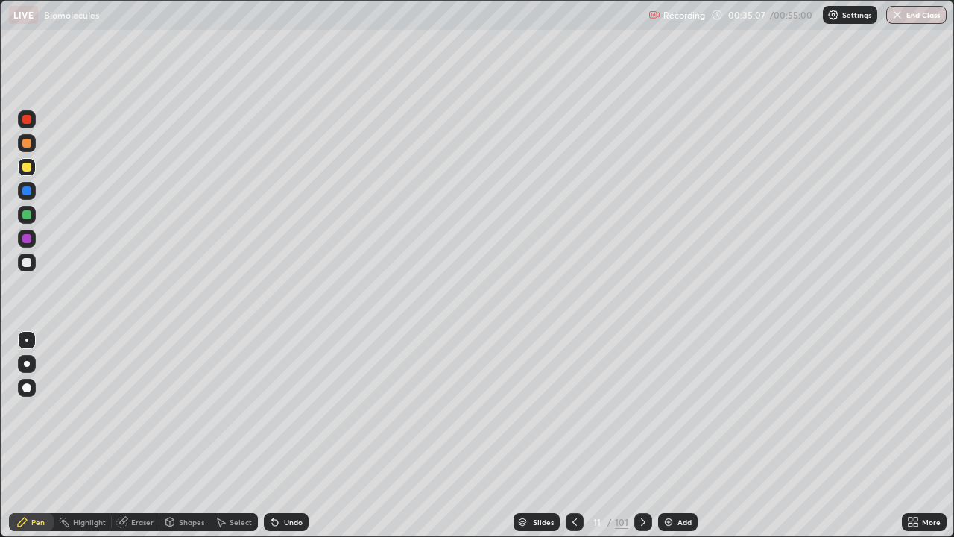
click at [641, 435] on icon at bounding box center [644, 522] width 12 height 12
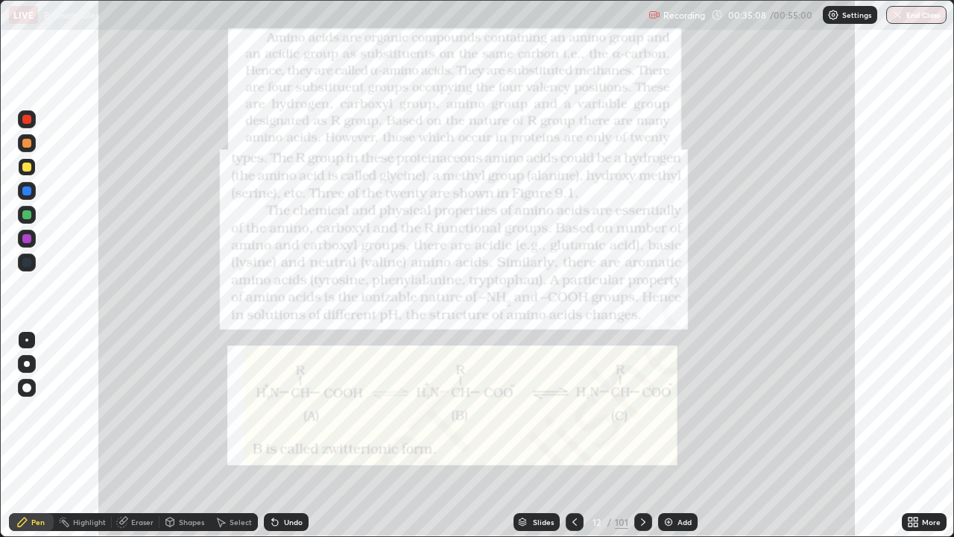
click at [576, 435] on div at bounding box center [575, 522] width 18 height 18
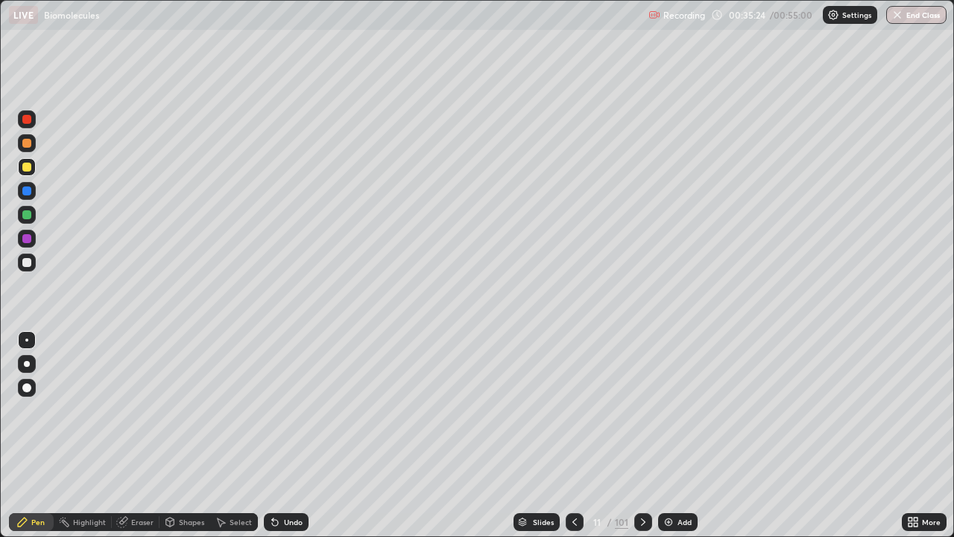
click at [642, 435] on icon at bounding box center [643, 521] width 4 height 7
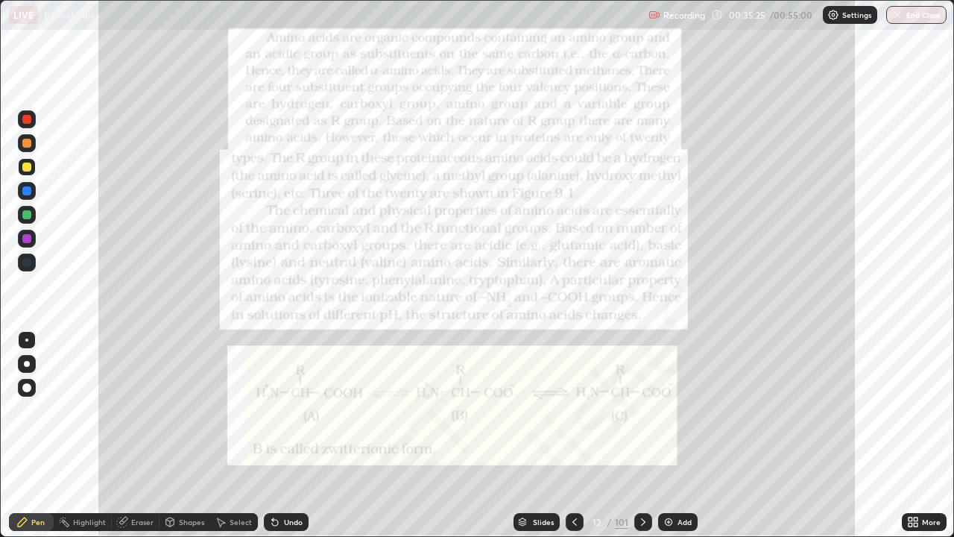
click at [575, 435] on icon at bounding box center [575, 522] width 12 height 12
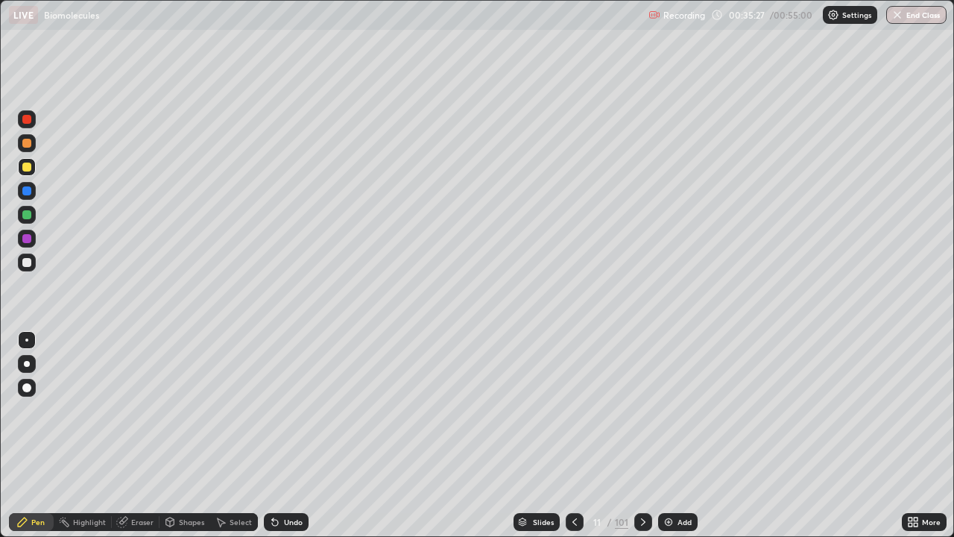
click at [688, 435] on div "Add" at bounding box center [685, 521] width 14 height 7
click at [34, 144] on div at bounding box center [27, 143] width 18 height 18
click at [575, 435] on icon at bounding box center [574, 522] width 12 height 12
click at [675, 435] on div "Add" at bounding box center [678, 522] width 40 height 18
click at [33, 168] on div at bounding box center [27, 167] width 18 height 18
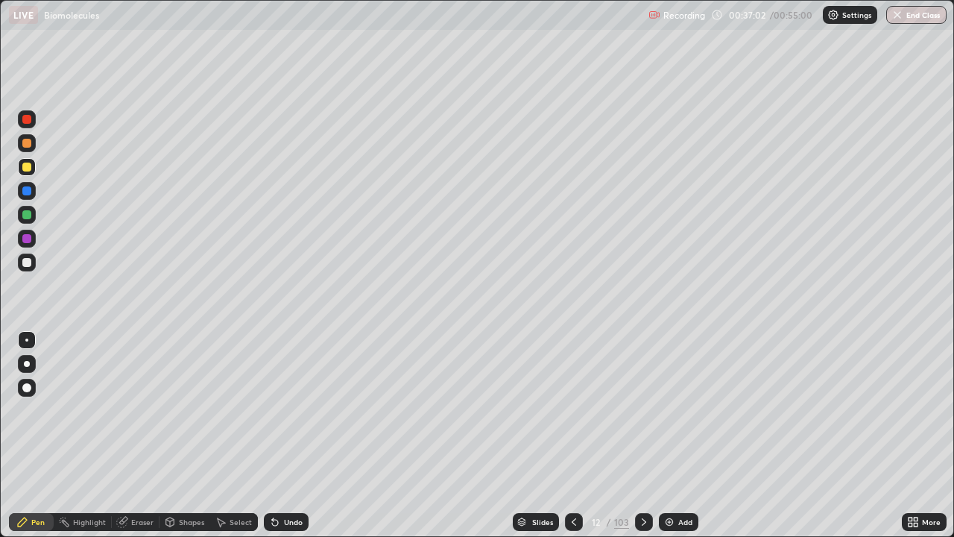
click at [295, 435] on div "Undo" at bounding box center [286, 522] width 45 height 18
click at [27, 268] on div at bounding box center [27, 263] width 18 height 18
click at [28, 170] on div at bounding box center [26, 167] width 9 height 9
click at [28, 263] on div at bounding box center [26, 262] width 9 height 9
click at [28, 167] on div at bounding box center [26, 167] width 9 height 9
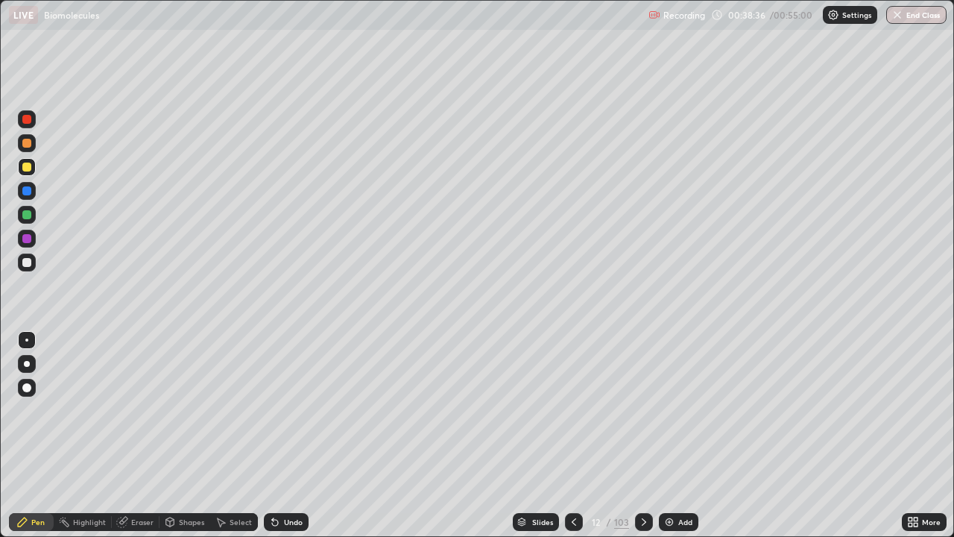
click at [573, 435] on icon at bounding box center [574, 522] width 12 height 12
click at [640, 435] on icon at bounding box center [644, 522] width 12 height 12
click at [29, 167] on div at bounding box center [26, 167] width 9 height 9
click at [35, 266] on div at bounding box center [27, 263] width 18 height 18
click at [29, 172] on div at bounding box center [27, 167] width 18 height 18
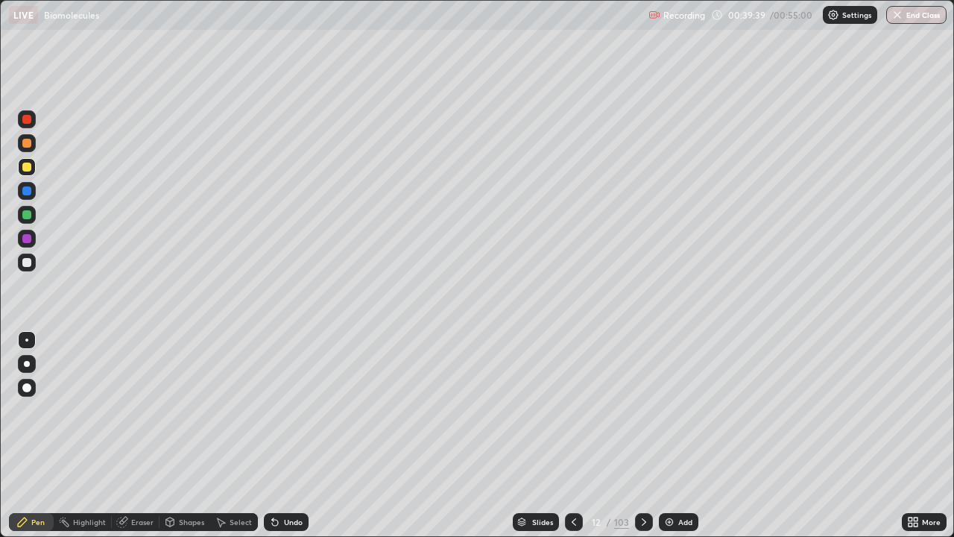
click at [34, 148] on div at bounding box center [27, 143] width 18 height 18
click at [30, 264] on div at bounding box center [26, 262] width 9 height 9
click at [31, 167] on div at bounding box center [26, 167] width 9 height 9
click at [29, 144] on div at bounding box center [26, 143] width 9 height 9
click at [38, 291] on div "Erase all" at bounding box center [27, 268] width 36 height 477
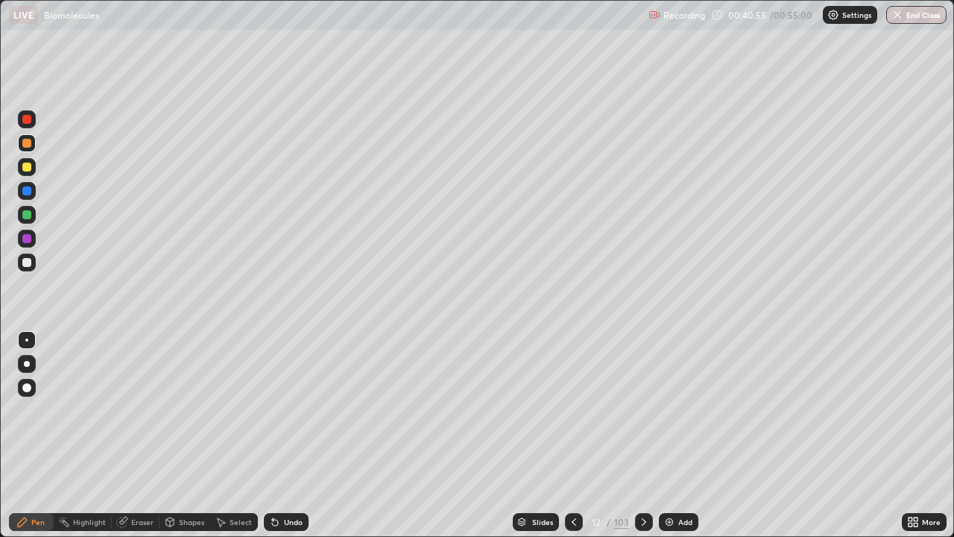
click at [29, 263] on div at bounding box center [26, 262] width 9 height 9
click at [30, 145] on div at bounding box center [26, 143] width 9 height 9
click at [28, 265] on div at bounding box center [26, 262] width 9 height 9
click at [29, 166] on div at bounding box center [26, 167] width 9 height 9
click at [32, 262] on div at bounding box center [27, 263] width 18 height 18
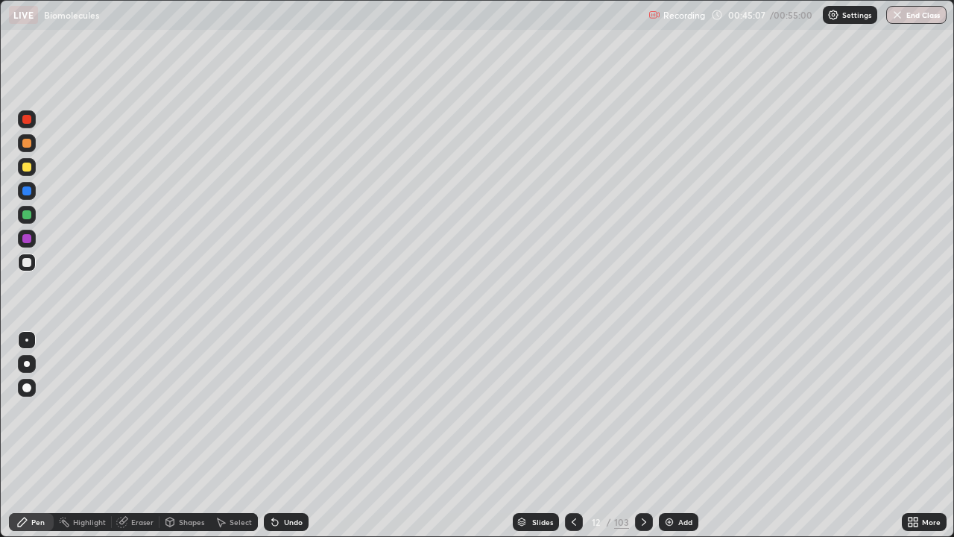
click at [644, 435] on icon at bounding box center [644, 521] width 4 height 7
click at [573, 435] on icon at bounding box center [574, 522] width 12 height 12
click at [640, 435] on icon at bounding box center [644, 522] width 12 height 12
click at [34, 168] on div at bounding box center [27, 167] width 18 height 18
click at [31, 266] on div at bounding box center [27, 263] width 18 height 18
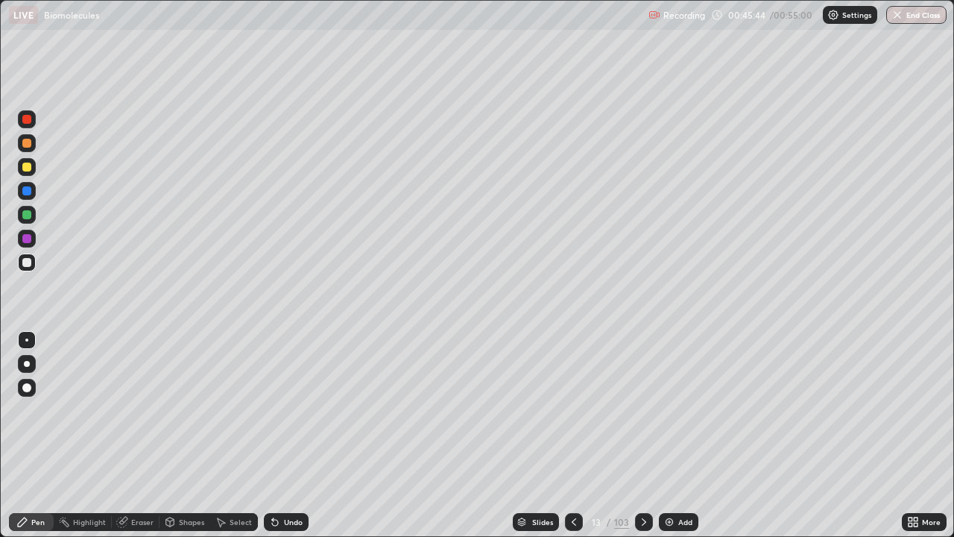
click at [31, 163] on div at bounding box center [27, 167] width 18 height 18
click at [26, 266] on div at bounding box center [26, 262] width 9 height 9
click at [29, 216] on div at bounding box center [26, 214] width 9 height 9
click at [29, 265] on div at bounding box center [26, 262] width 9 height 9
click at [27, 217] on div at bounding box center [26, 214] width 9 height 9
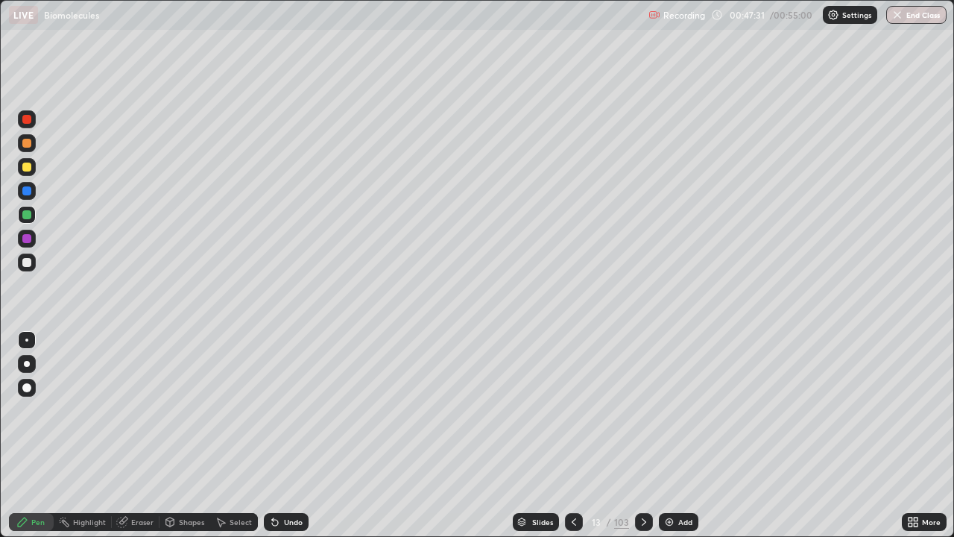
click at [25, 265] on div at bounding box center [26, 262] width 9 height 9
click at [33, 172] on div at bounding box center [27, 167] width 18 height 18
click at [28, 261] on div at bounding box center [26, 262] width 9 height 9
click at [28, 213] on div at bounding box center [26, 214] width 9 height 9
click at [34, 266] on div at bounding box center [27, 263] width 18 height 18
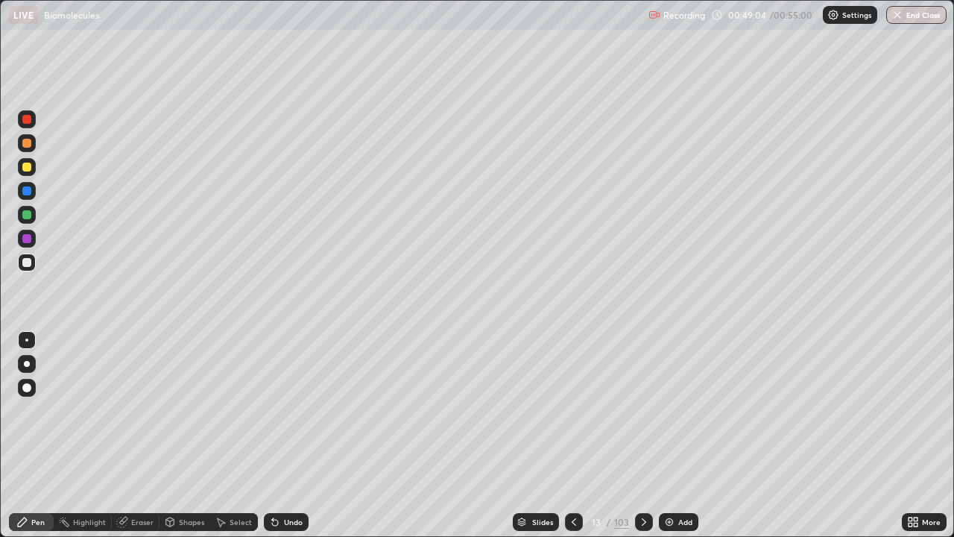
click at [137, 435] on div "Eraser" at bounding box center [142, 521] width 22 height 7
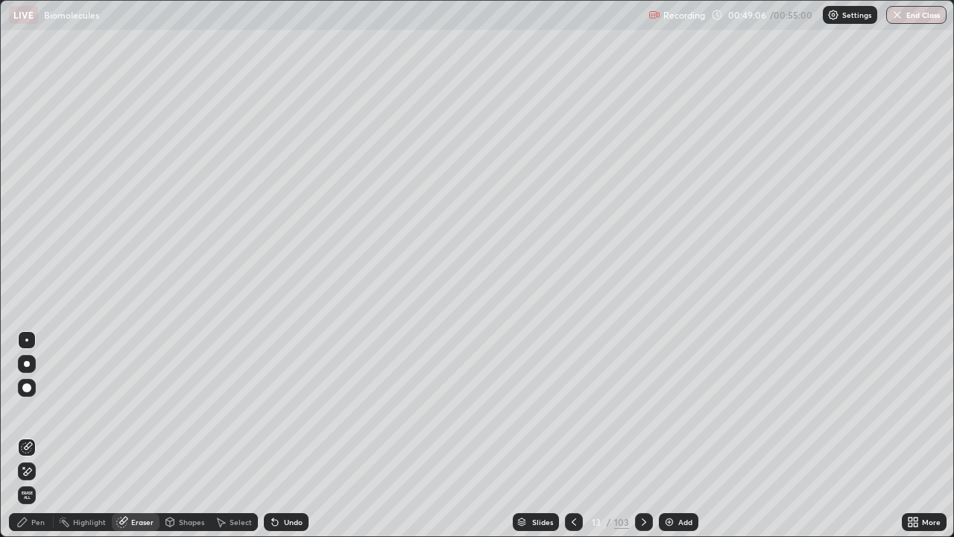
click at [40, 435] on div "Pen" at bounding box center [31, 522] width 45 height 18
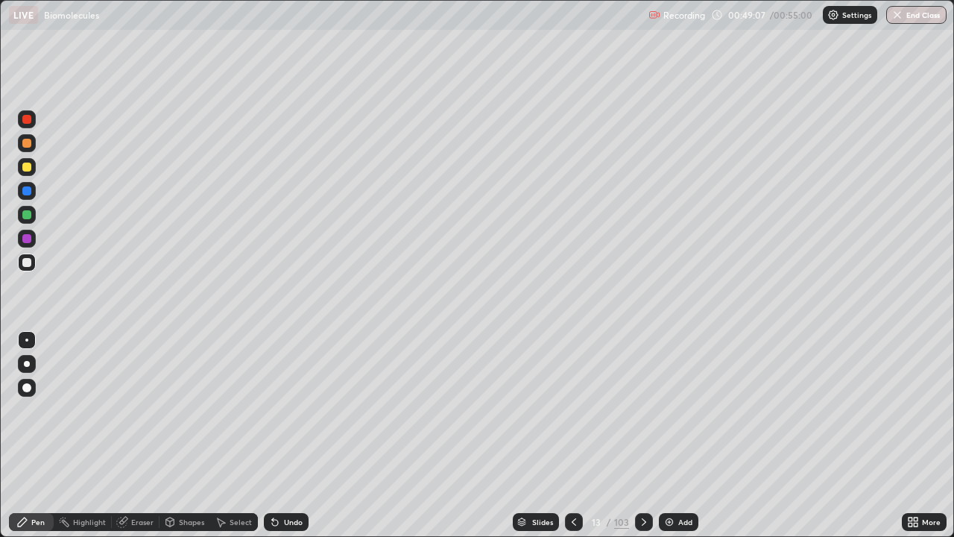
click at [27, 262] on div at bounding box center [26, 262] width 9 height 9
click at [129, 435] on div "Eraser" at bounding box center [136, 522] width 48 height 18
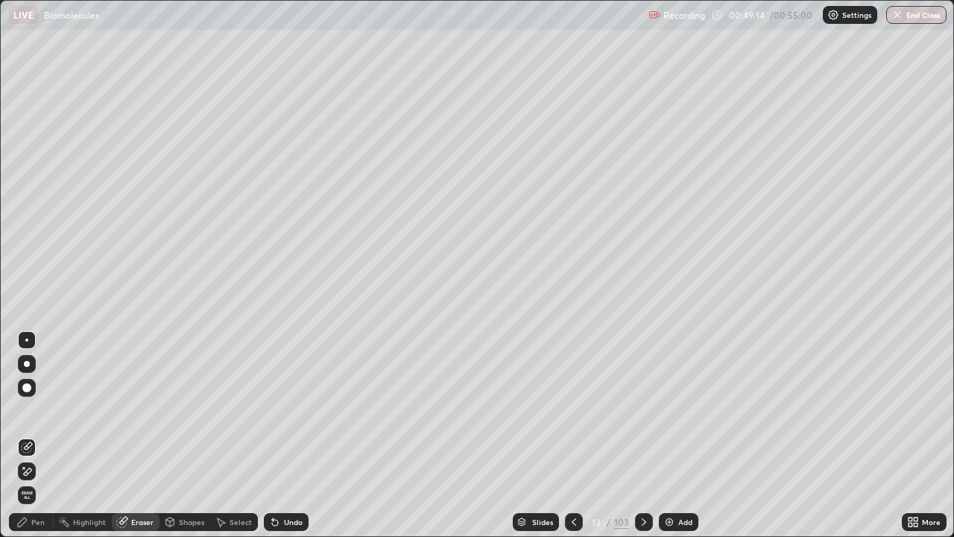
click at [38, 435] on div "Pen" at bounding box center [37, 521] width 13 height 7
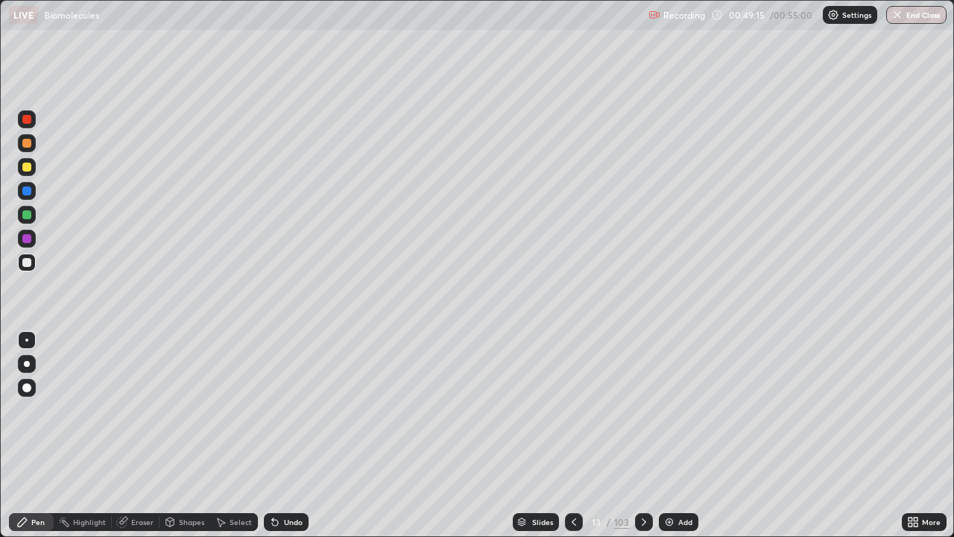
click at [28, 239] on div at bounding box center [26, 238] width 9 height 9
click at [30, 145] on div at bounding box center [26, 143] width 9 height 9
click at [28, 167] on div at bounding box center [26, 167] width 9 height 9
click at [642, 435] on icon at bounding box center [644, 522] width 12 height 12
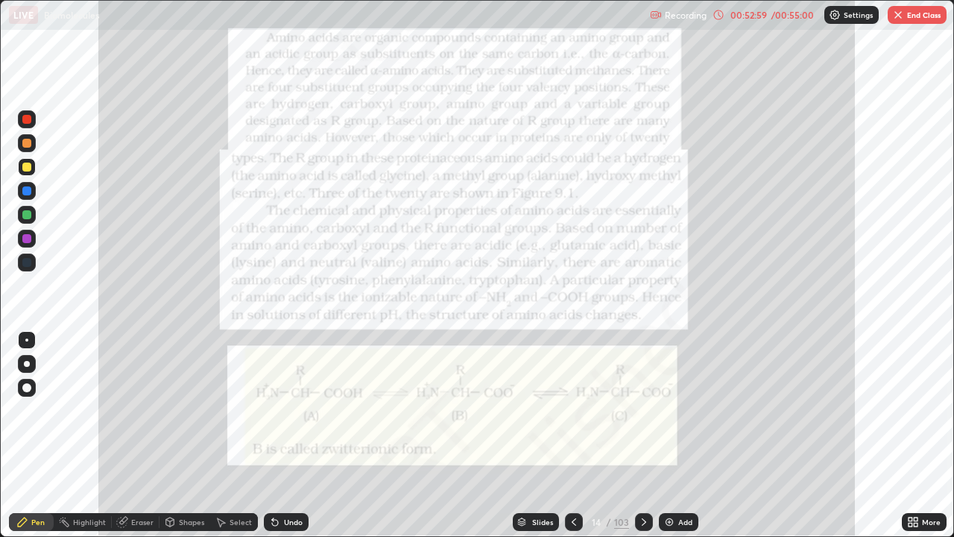
click at [573, 435] on icon at bounding box center [574, 522] width 12 height 12
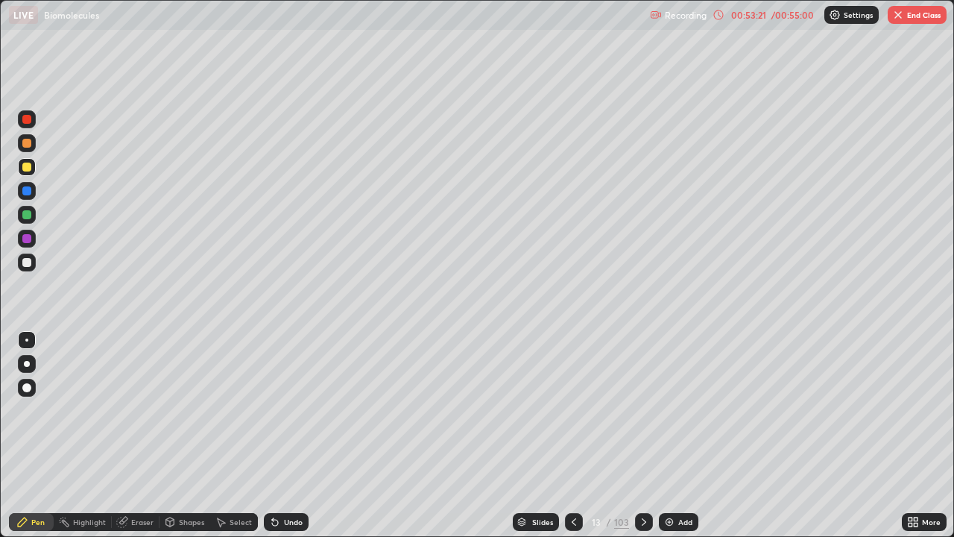
click at [643, 435] on div at bounding box center [644, 522] width 18 height 18
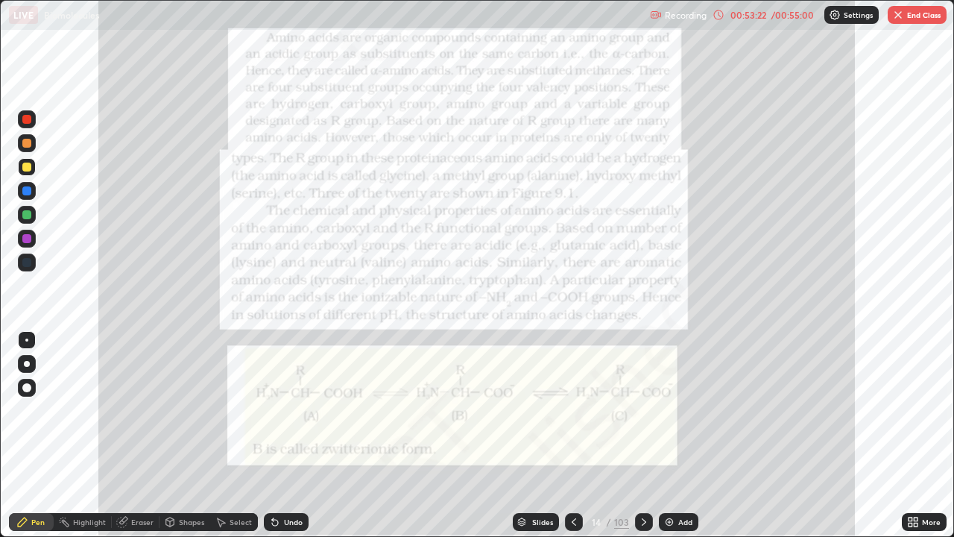
click at [573, 435] on icon at bounding box center [574, 522] width 12 height 12
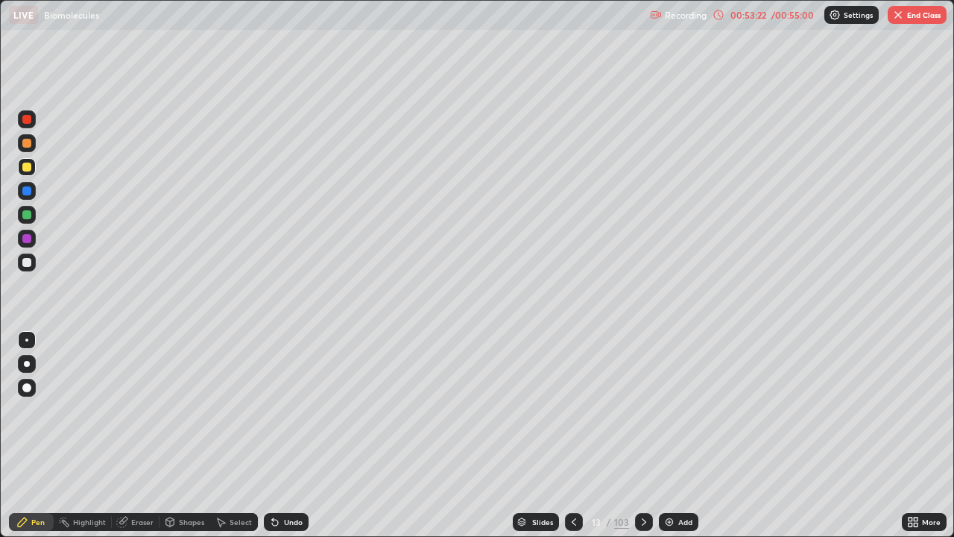
click at [676, 435] on div "Add" at bounding box center [679, 522] width 40 height 18
click at [34, 144] on div at bounding box center [27, 143] width 18 height 18
click at [31, 265] on div at bounding box center [26, 262] width 9 height 9
click at [25, 165] on div at bounding box center [26, 167] width 9 height 9
click at [31, 169] on div at bounding box center [26, 167] width 9 height 9
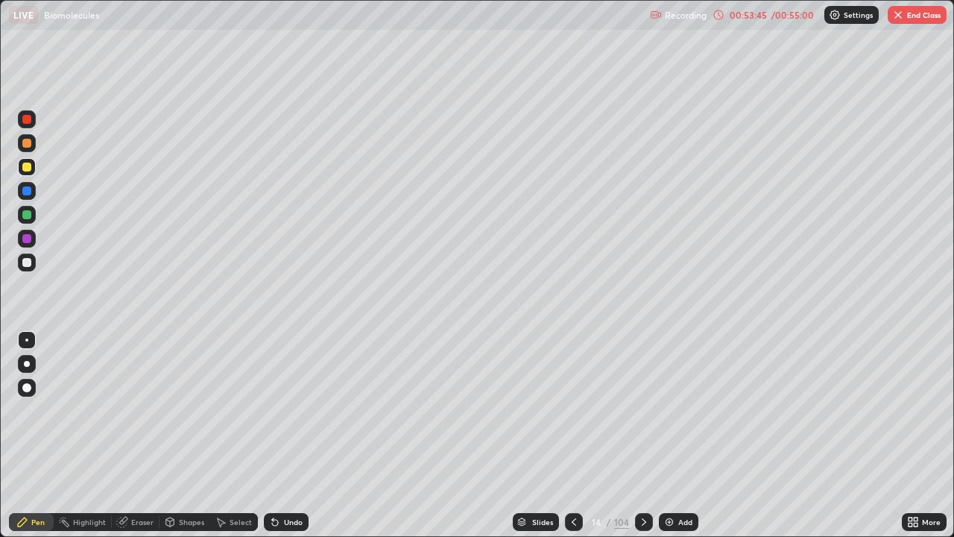
click at [30, 145] on div at bounding box center [26, 143] width 9 height 9
click at [32, 216] on div at bounding box center [27, 215] width 18 height 18
click at [34, 142] on div at bounding box center [27, 143] width 18 height 18
click at [21, 257] on div at bounding box center [27, 263] width 18 height 18
click at [25, 218] on div at bounding box center [26, 214] width 9 height 9
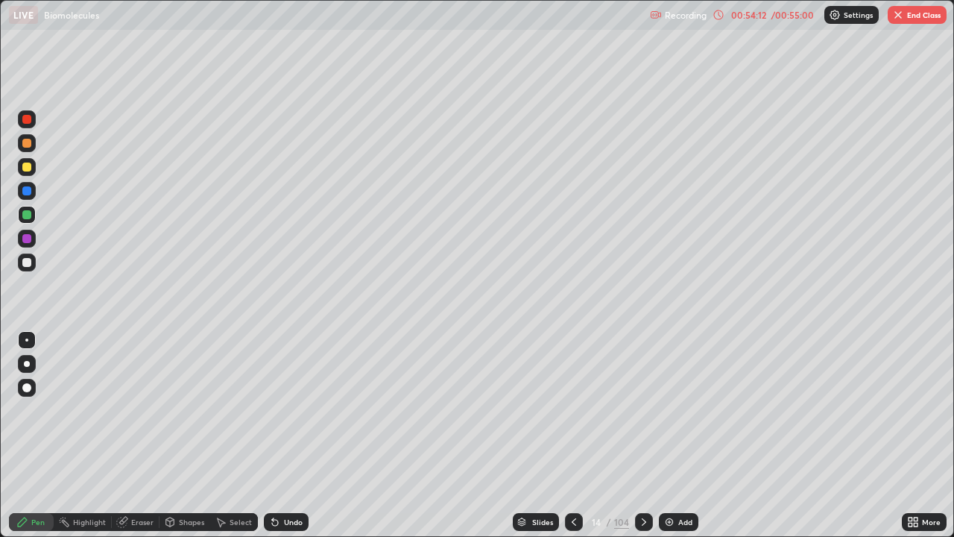
click at [29, 242] on div at bounding box center [26, 238] width 9 height 9
click at [33, 262] on div at bounding box center [27, 263] width 18 height 18
click at [32, 217] on div at bounding box center [27, 215] width 18 height 18
click at [27, 168] on div at bounding box center [26, 167] width 9 height 9
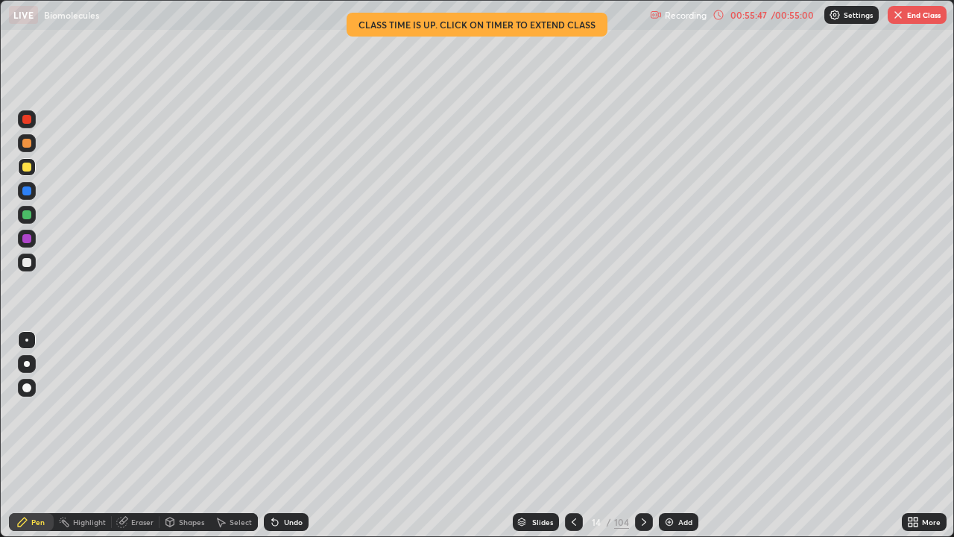
click at [134, 435] on div "Eraser" at bounding box center [142, 521] width 22 height 7
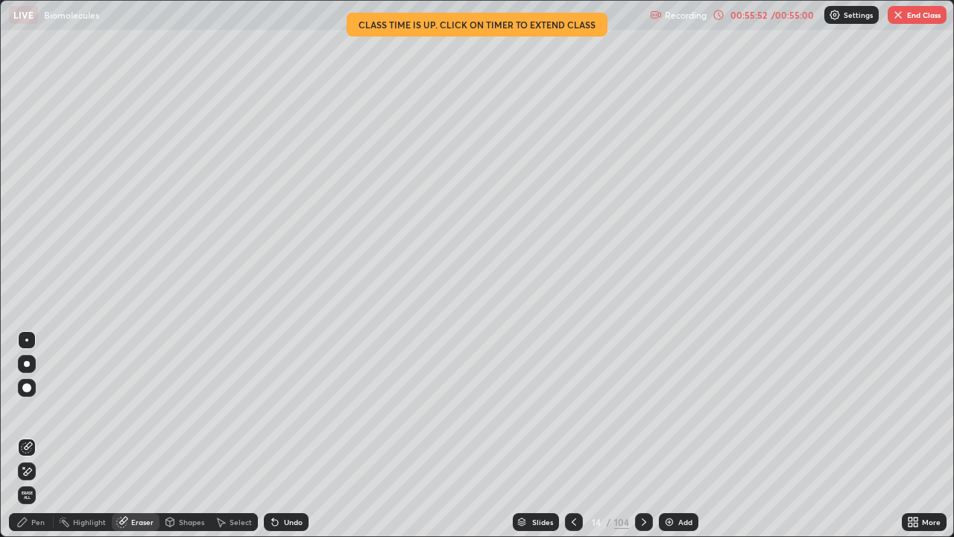
click at [81, 435] on div "Highlight" at bounding box center [89, 521] width 33 height 7
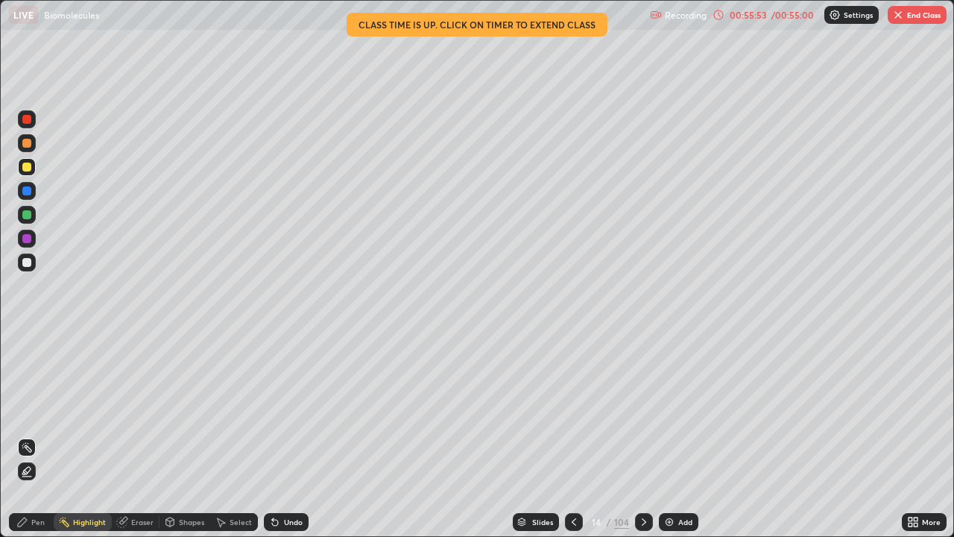
click at [32, 435] on div "Pen" at bounding box center [37, 521] width 13 height 7
click at [32, 384] on div at bounding box center [27, 388] width 18 height 18
click at [30, 142] on div at bounding box center [26, 143] width 9 height 9
click at [27, 340] on div at bounding box center [26, 340] width 3 height 3
click at [643, 435] on icon at bounding box center [644, 522] width 12 height 12
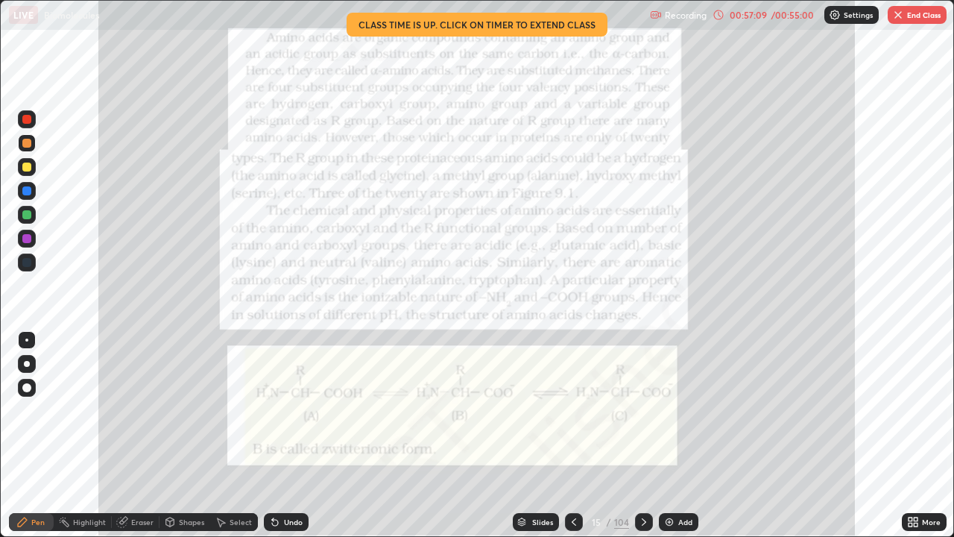
click at [98, 435] on div "Highlight" at bounding box center [83, 522] width 58 height 18
click at [28, 126] on div at bounding box center [27, 119] width 18 height 18
click at [642, 435] on icon at bounding box center [644, 522] width 12 height 12
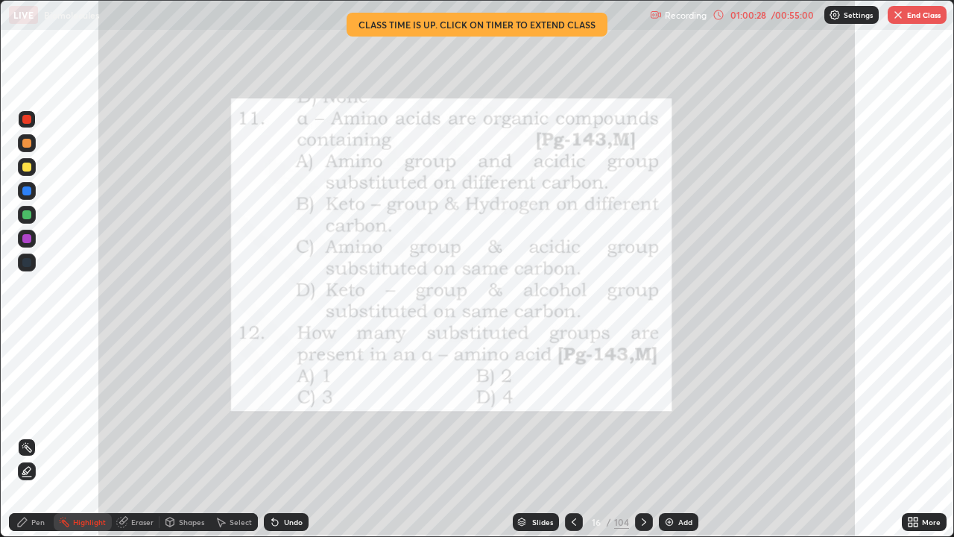
click at [24, 435] on icon at bounding box center [22, 522] width 9 height 9
click at [638, 435] on div at bounding box center [644, 522] width 18 height 18
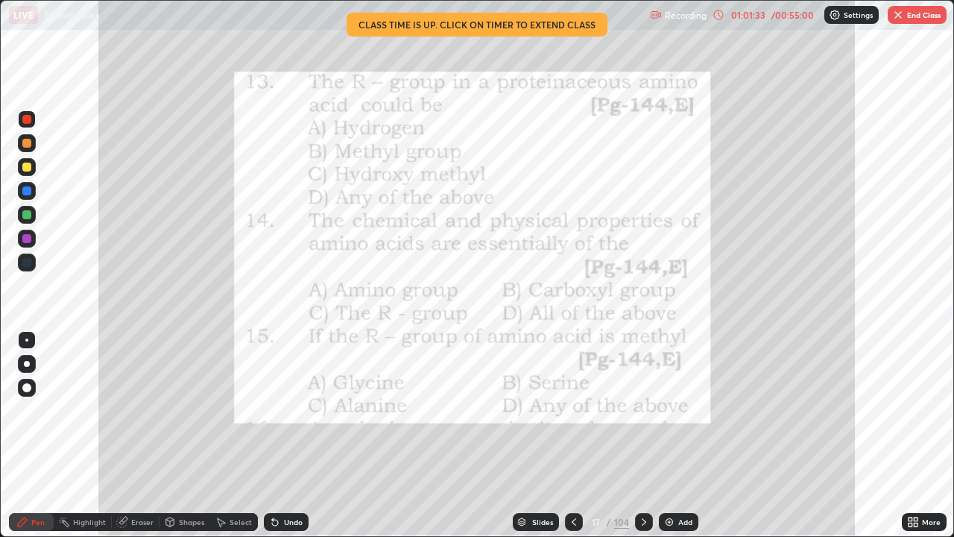
click at [642, 435] on icon at bounding box center [644, 522] width 12 height 12
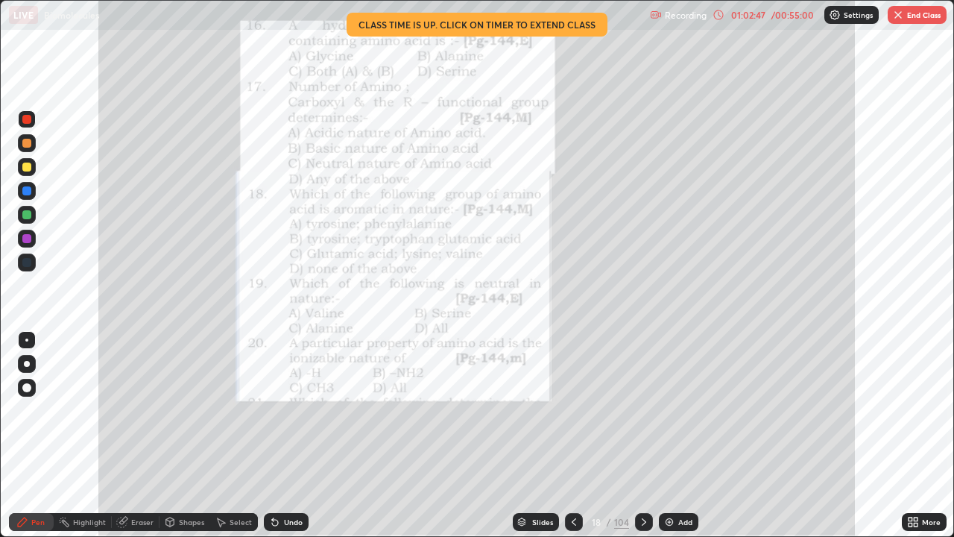
click at [642, 435] on icon at bounding box center [644, 522] width 12 height 12
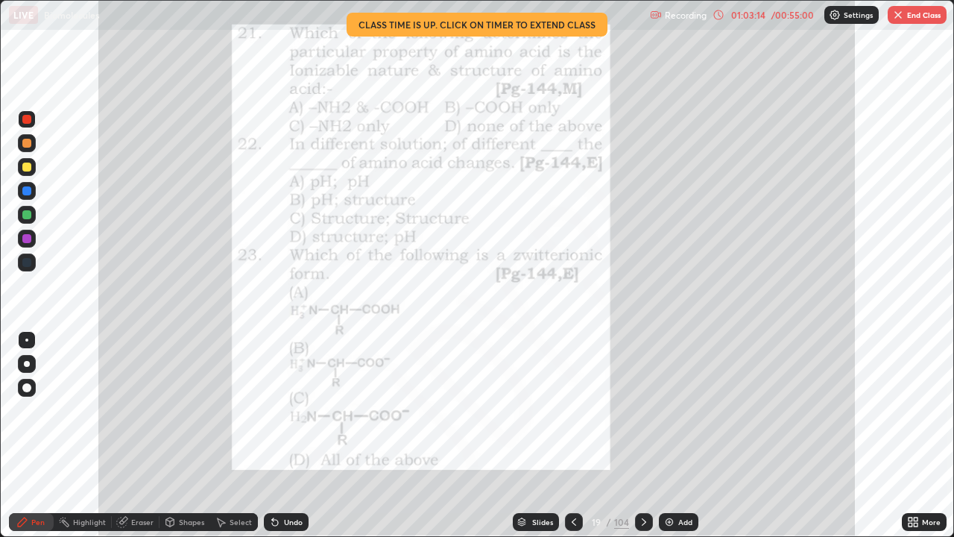
click at [303, 435] on div "Undo" at bounding box center [286, 522] width 45 height 18
click at [909, 19] on button "End Class" at bounding box center [917, 15] width 59 height 18
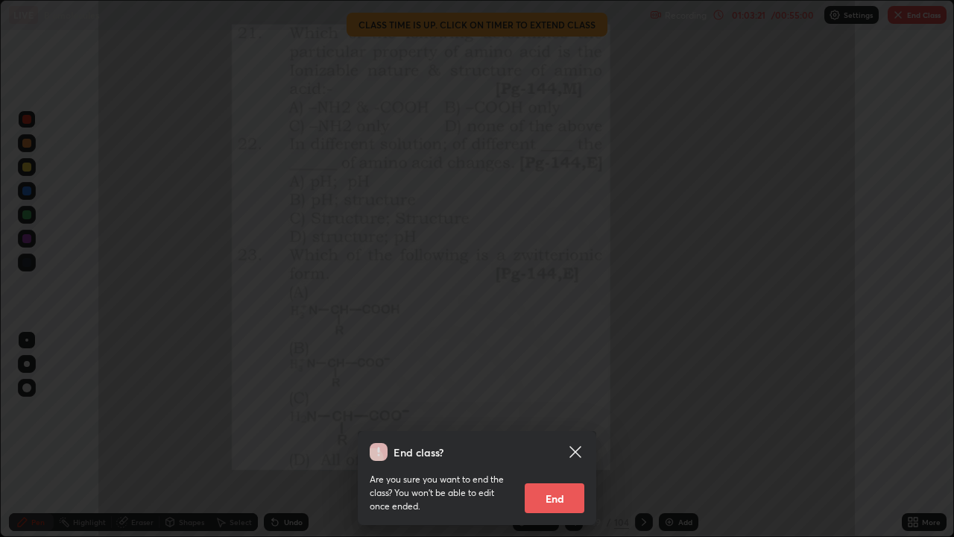
click at [557, 435] on button "End" at bounding box center [555, 498] width 60 height 30
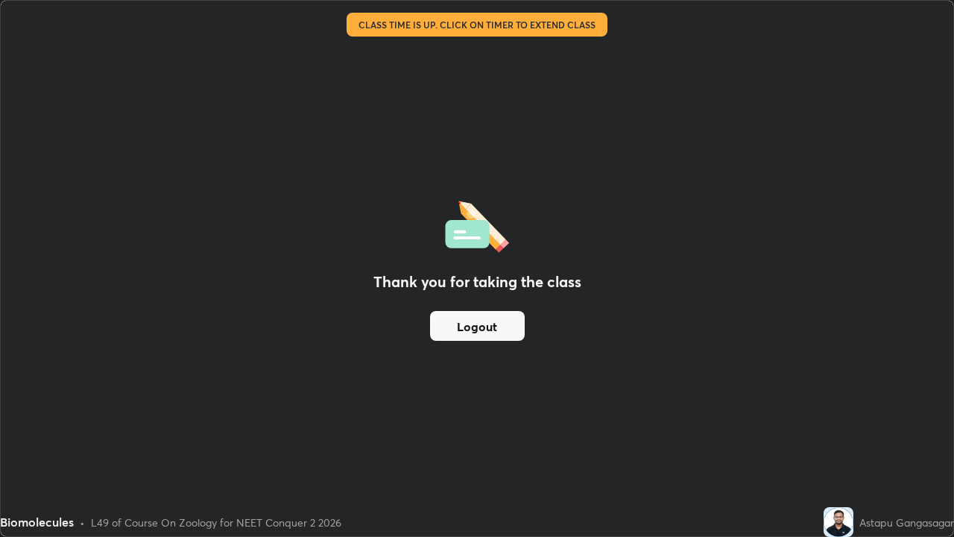
click at [509, 330] on button "Logout" at bounding box center [477, 326] width 95 height 30
click at [512, 323] on button "Logout" at bounding box center [477, 326] width 95 height 30
